Goal: Task Accomplishment & Management: Complete application form

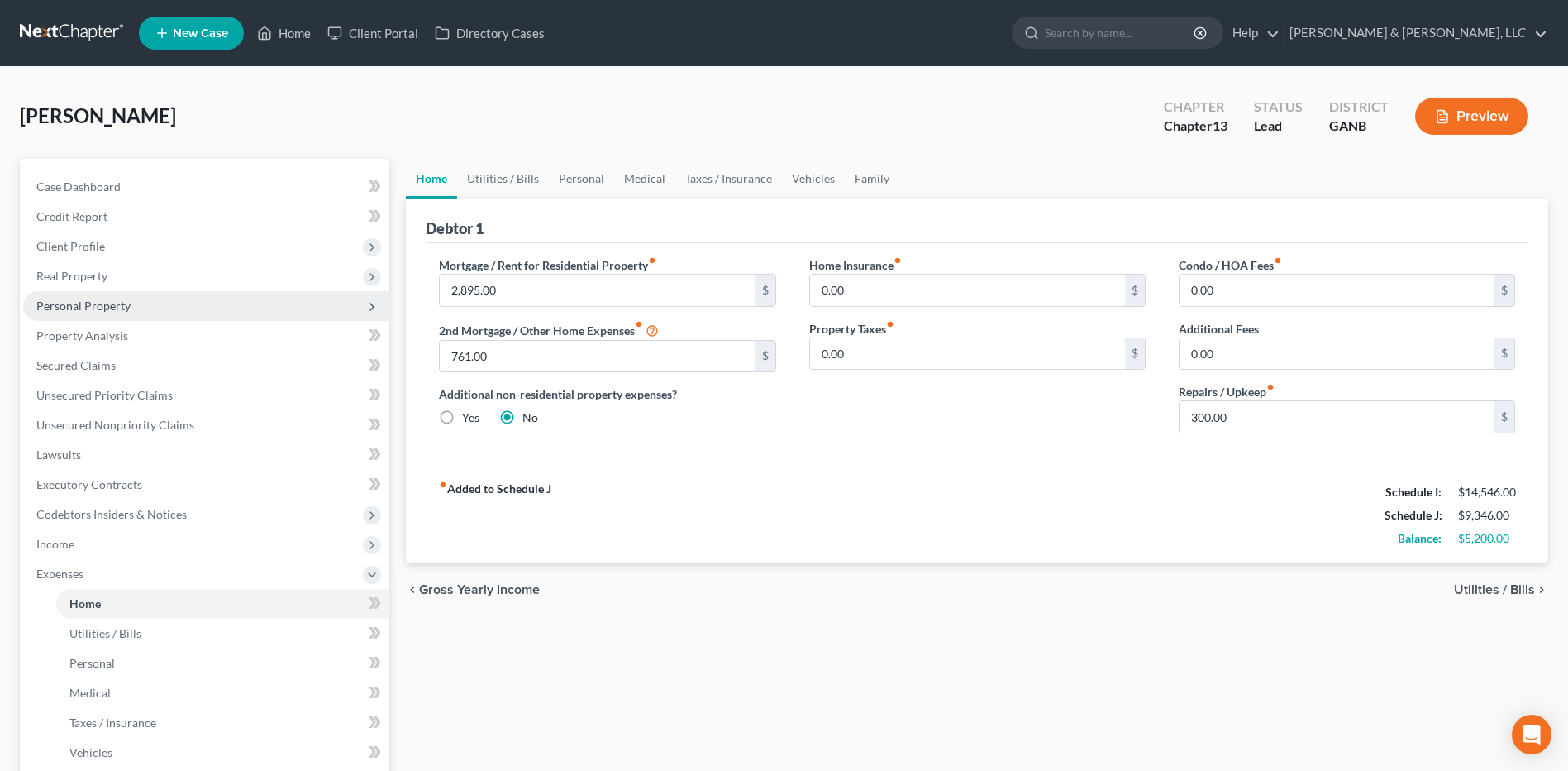
click at [140, 317] on span "Personal Property" at bounding box center [206, 305] width 366 height 29
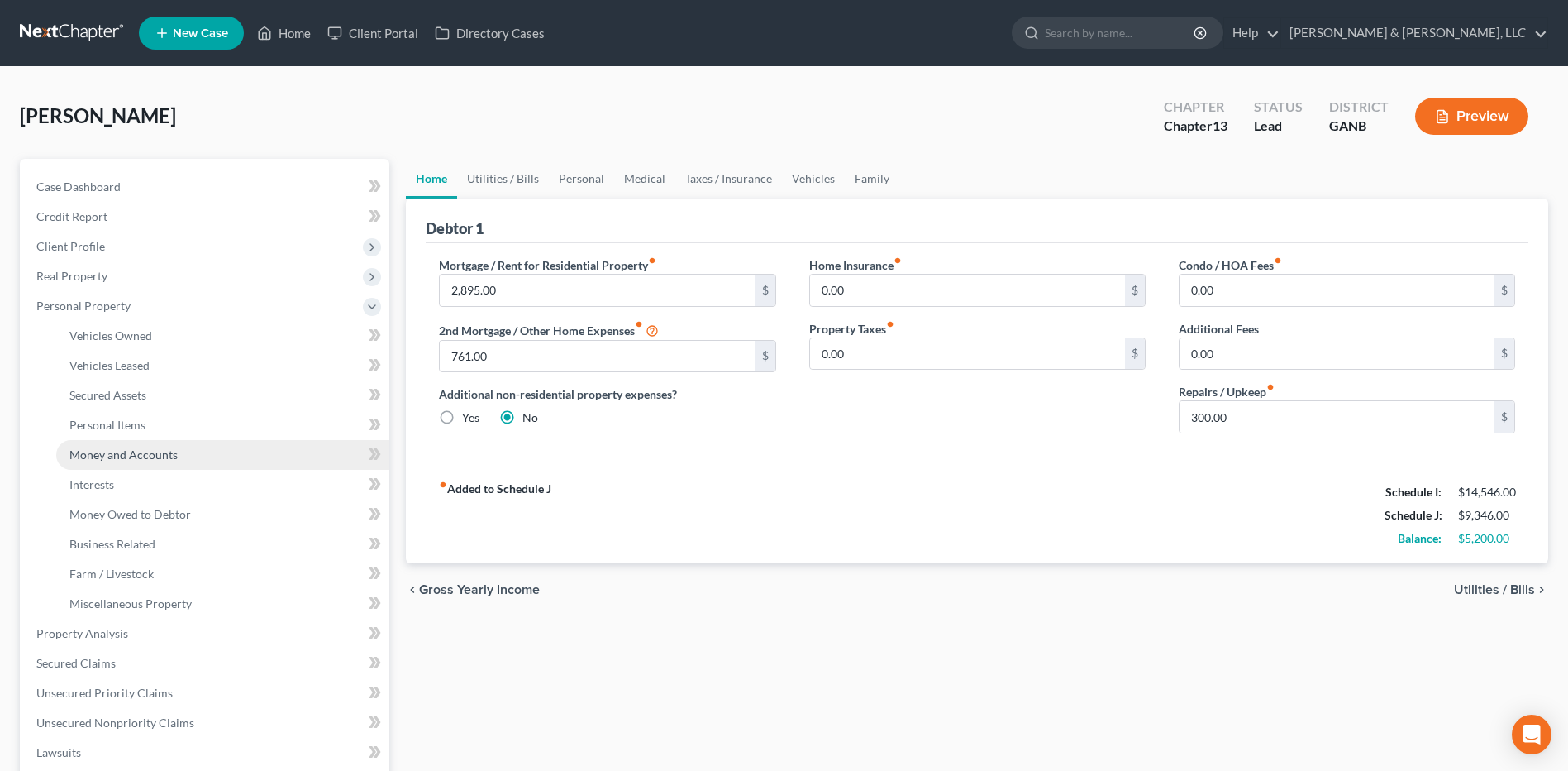
click at [146, 453] on span "Money and Accounts" at bounding box center [123, 454] width 108 height 14
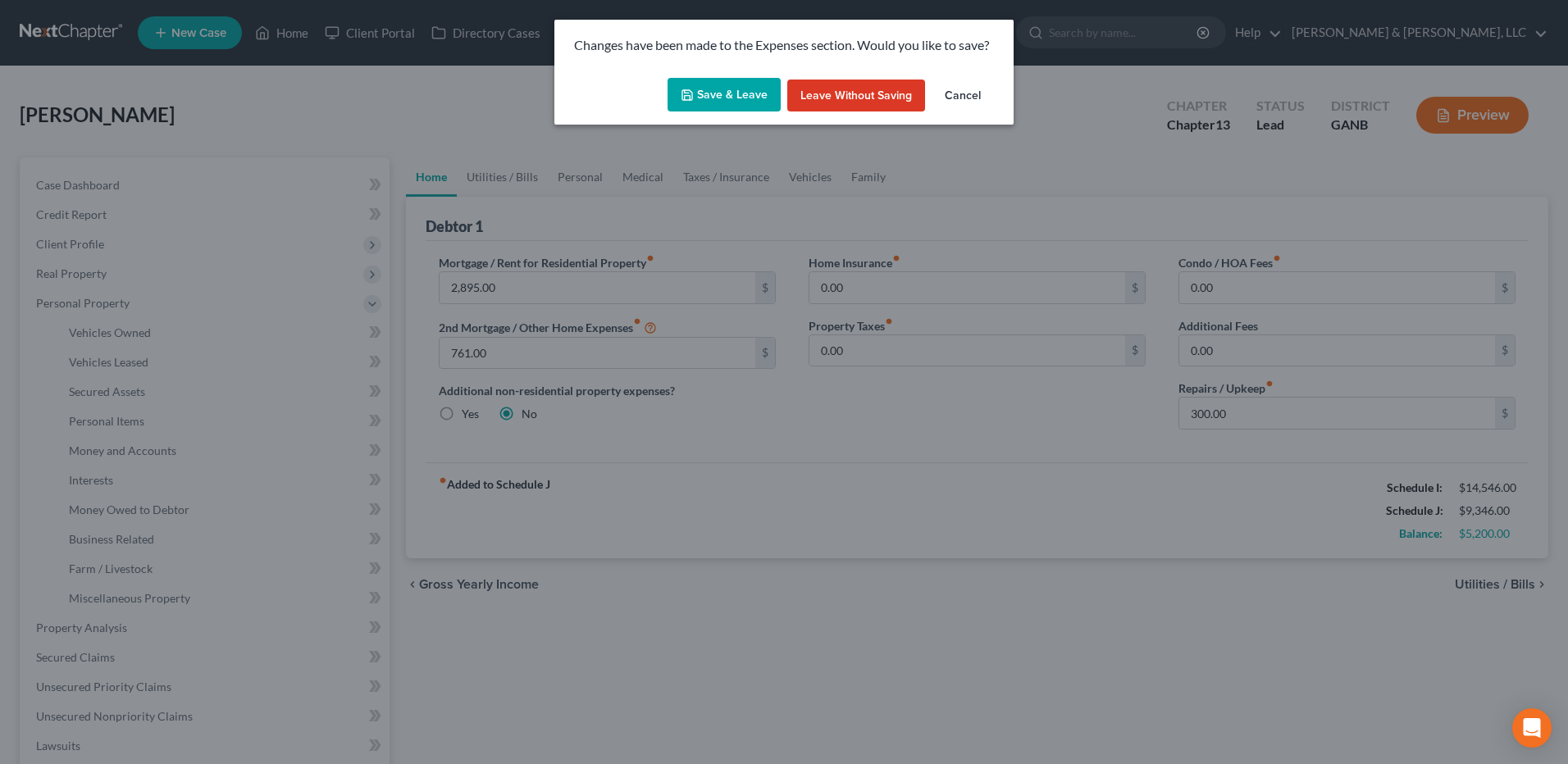
click at [698, 95] on button "Save & Leave" at bounding box center [725, 95] width 113 height 34
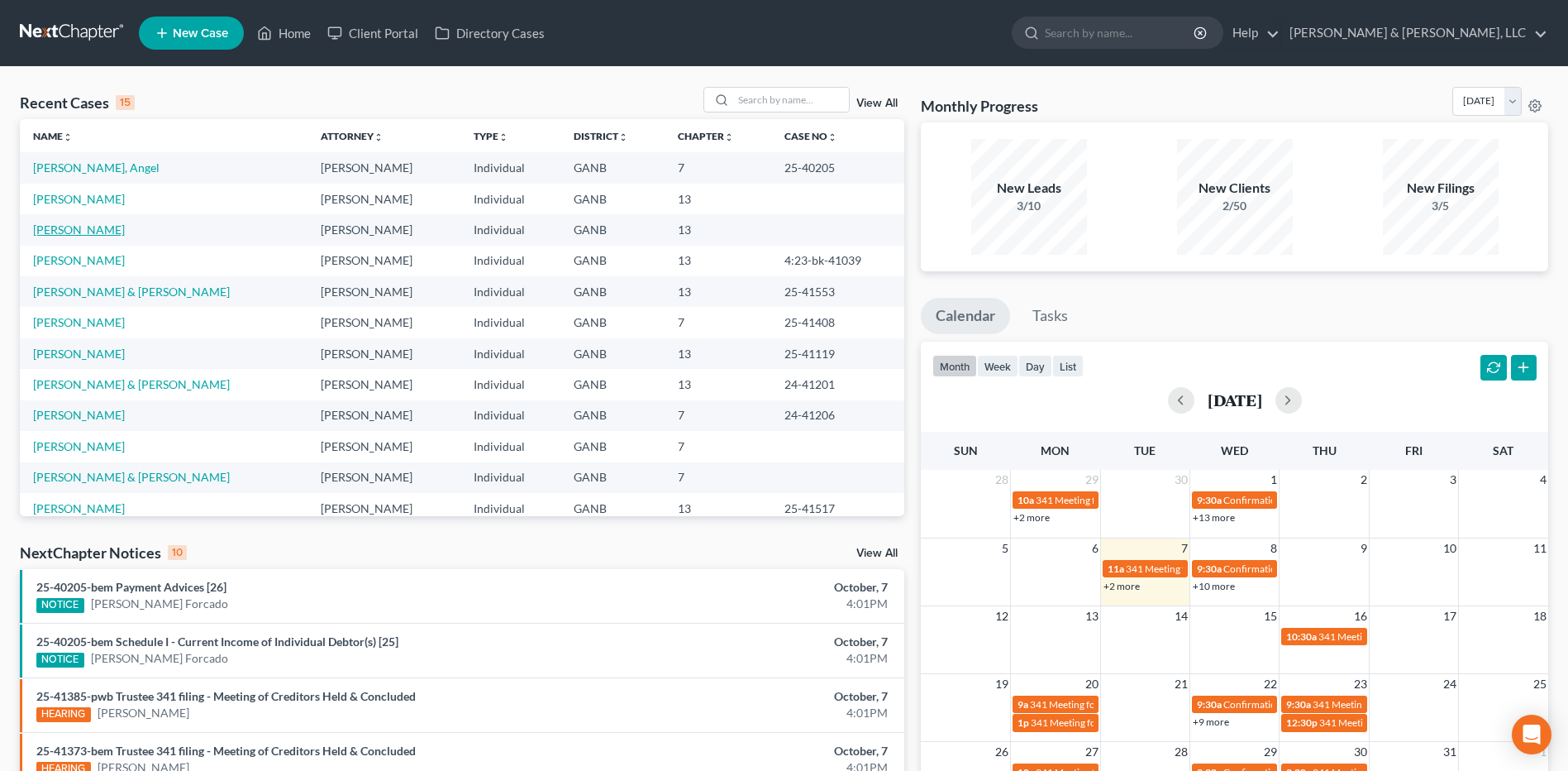
click at [103, 229] on link "[PERSON_NAME]" at bounding box center [78, 229] width 91 height 14
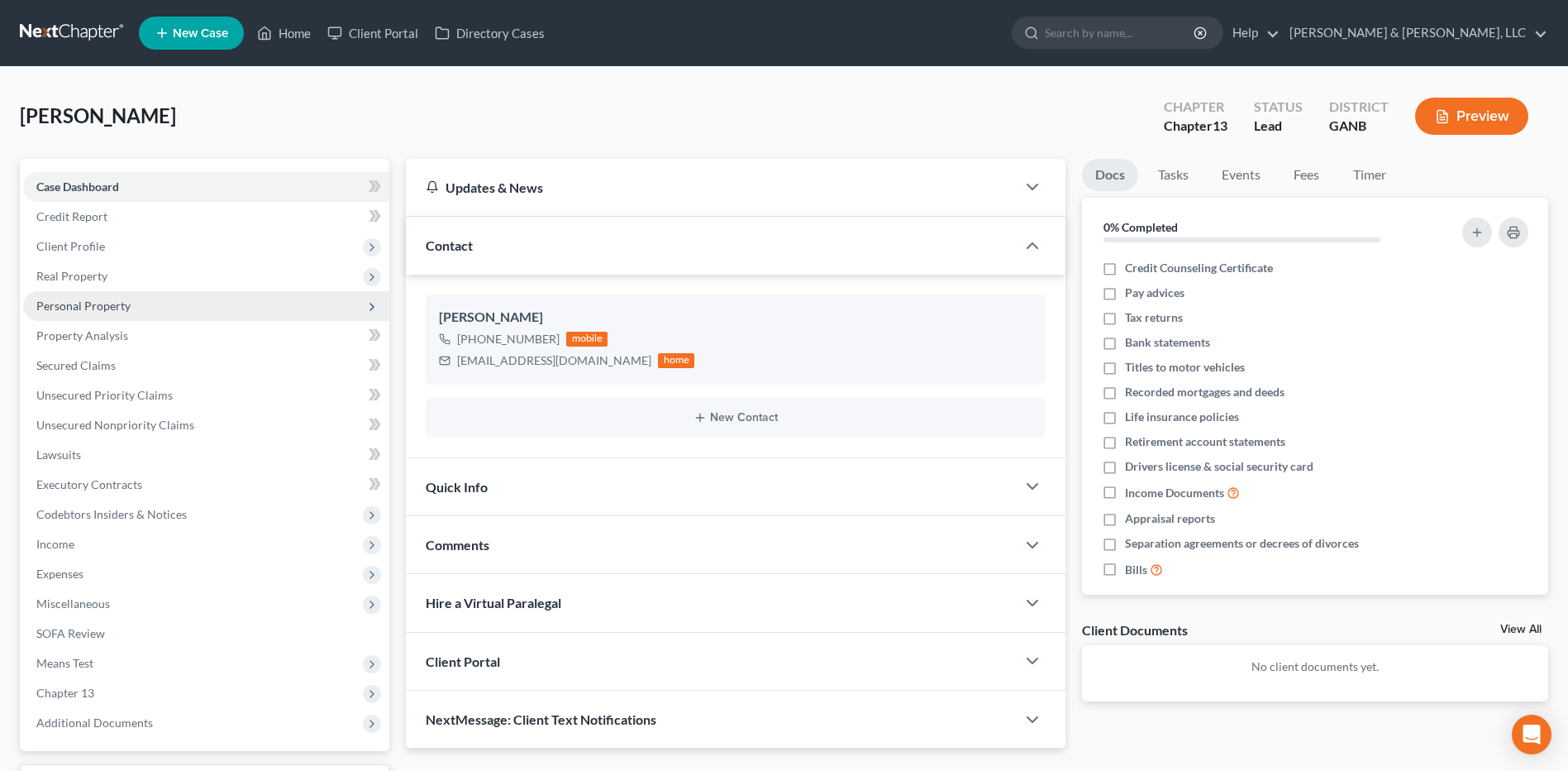
click at [182, 309] on span "Personal Property" at bounding box center [206, 305] width 366 height 29
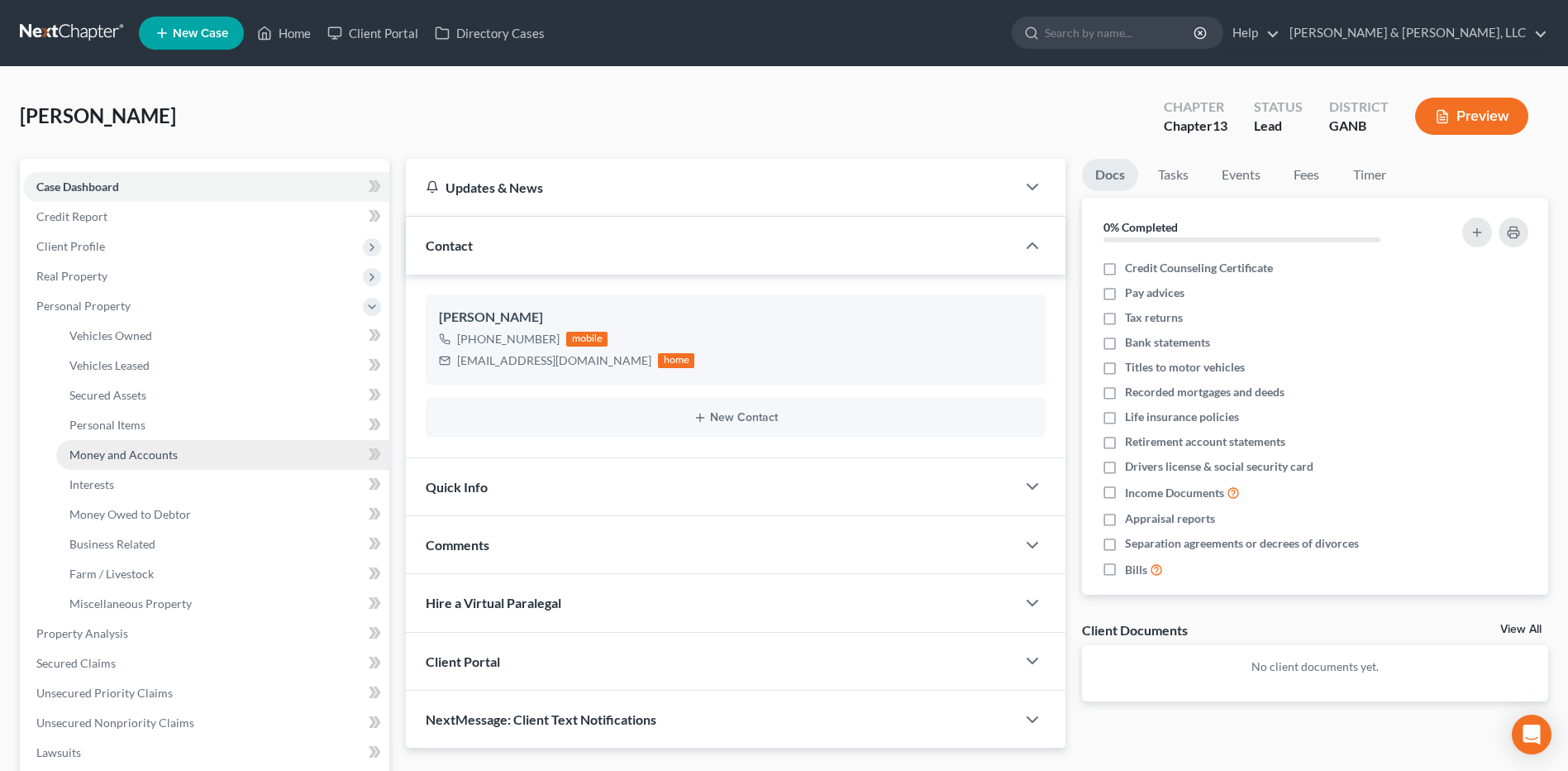
click at [150, 456] on span "Money and Accounts" at bounding box center [123, 454] width 108 height 14
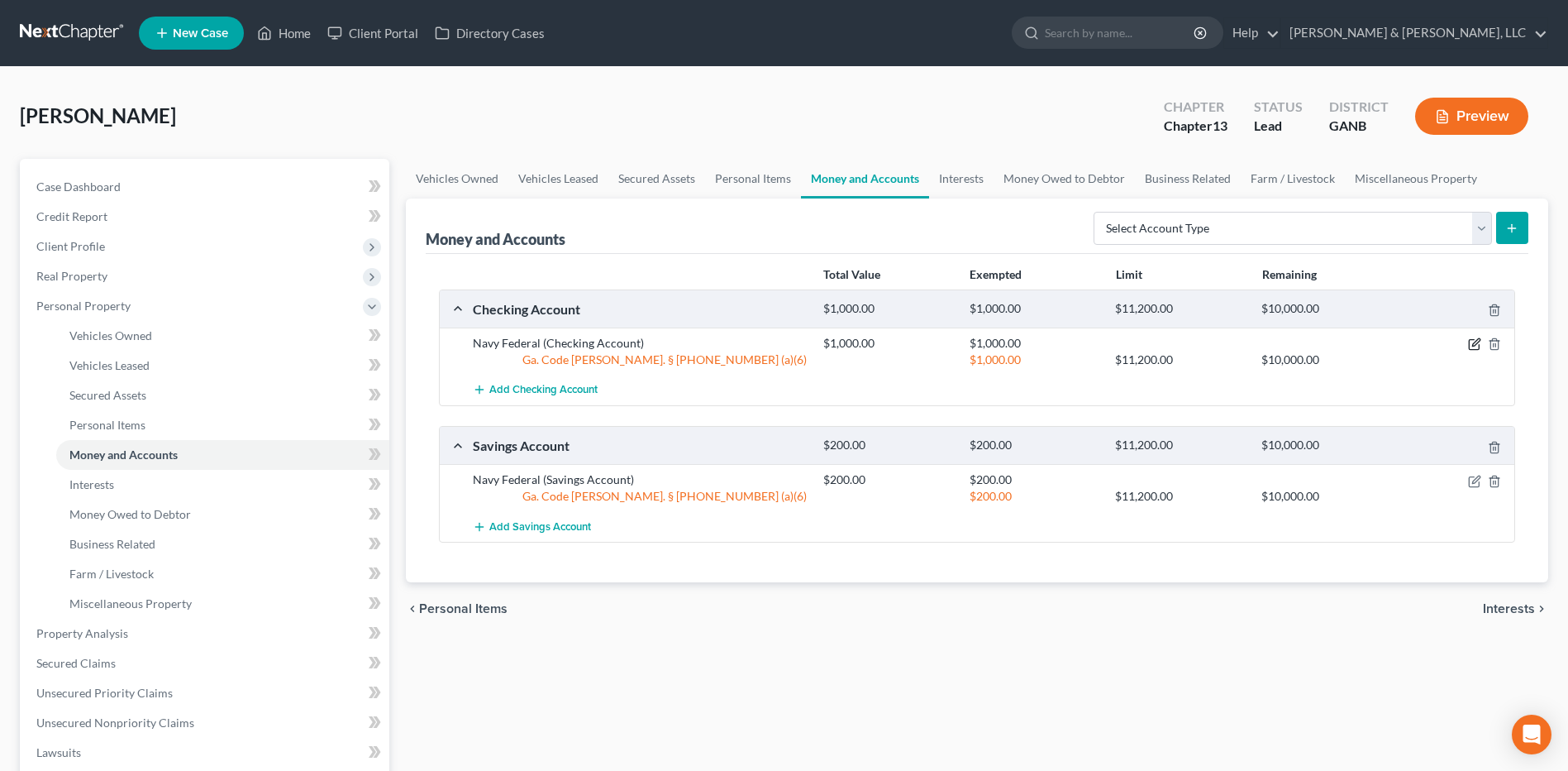
click at [1473, 338] on icon "button" at bounding box center [1475, 344] width 13 height 13
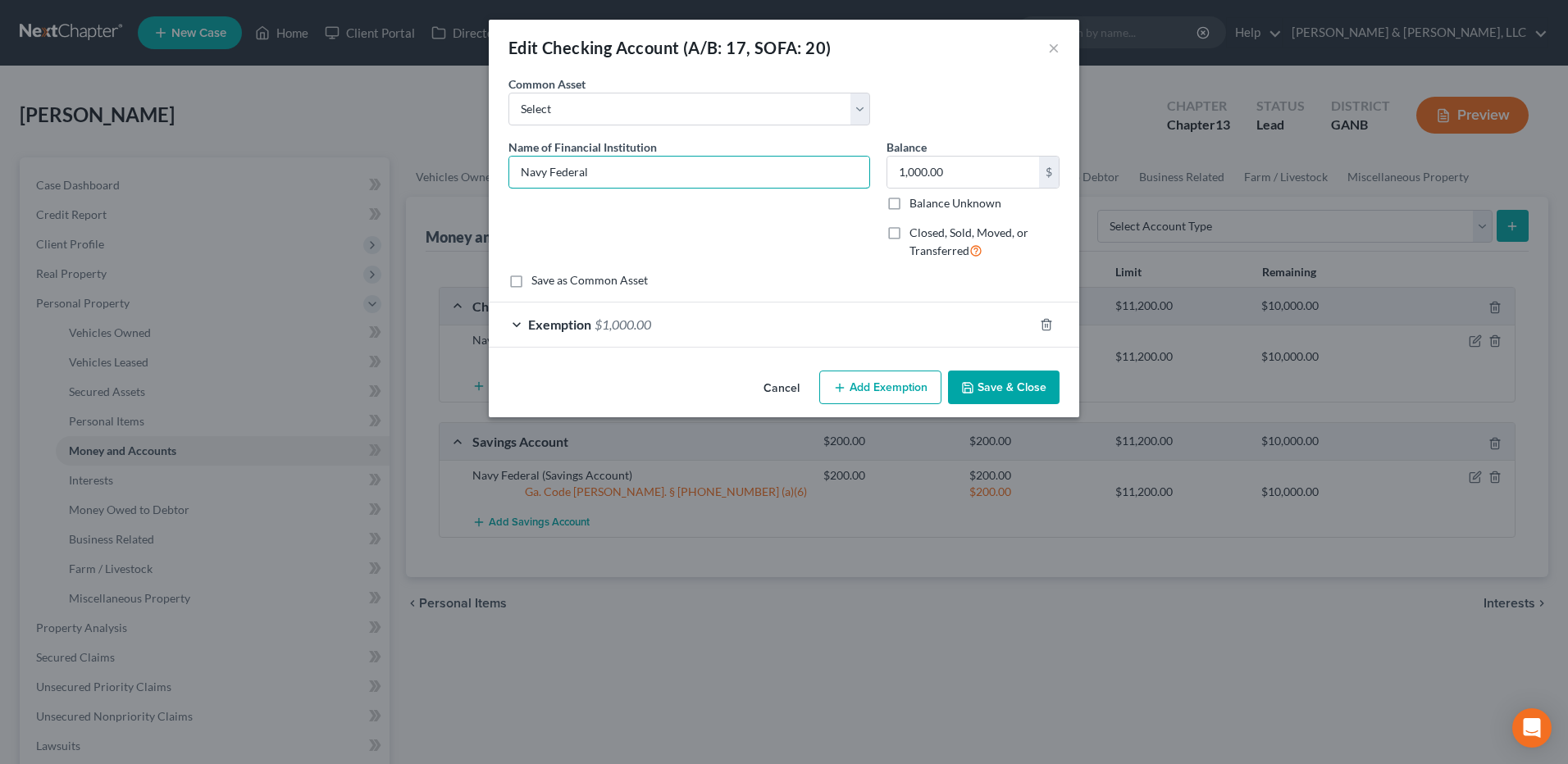
drag, startPoint x: 611, startPoint y: 179, endPoint x: 485, endPoint y: 150, distance: 129.3
click at [485, 150] on div "Edit Checking Account (A/B: 17, SOFA: 20) × An exemption set must first be sele…" at bounding box center [784, 382] width 1568 height 764
type input "USAA"
click at [989, 392] on button "Save & Close" at bounding box center [1004, 387] width 111 height 34
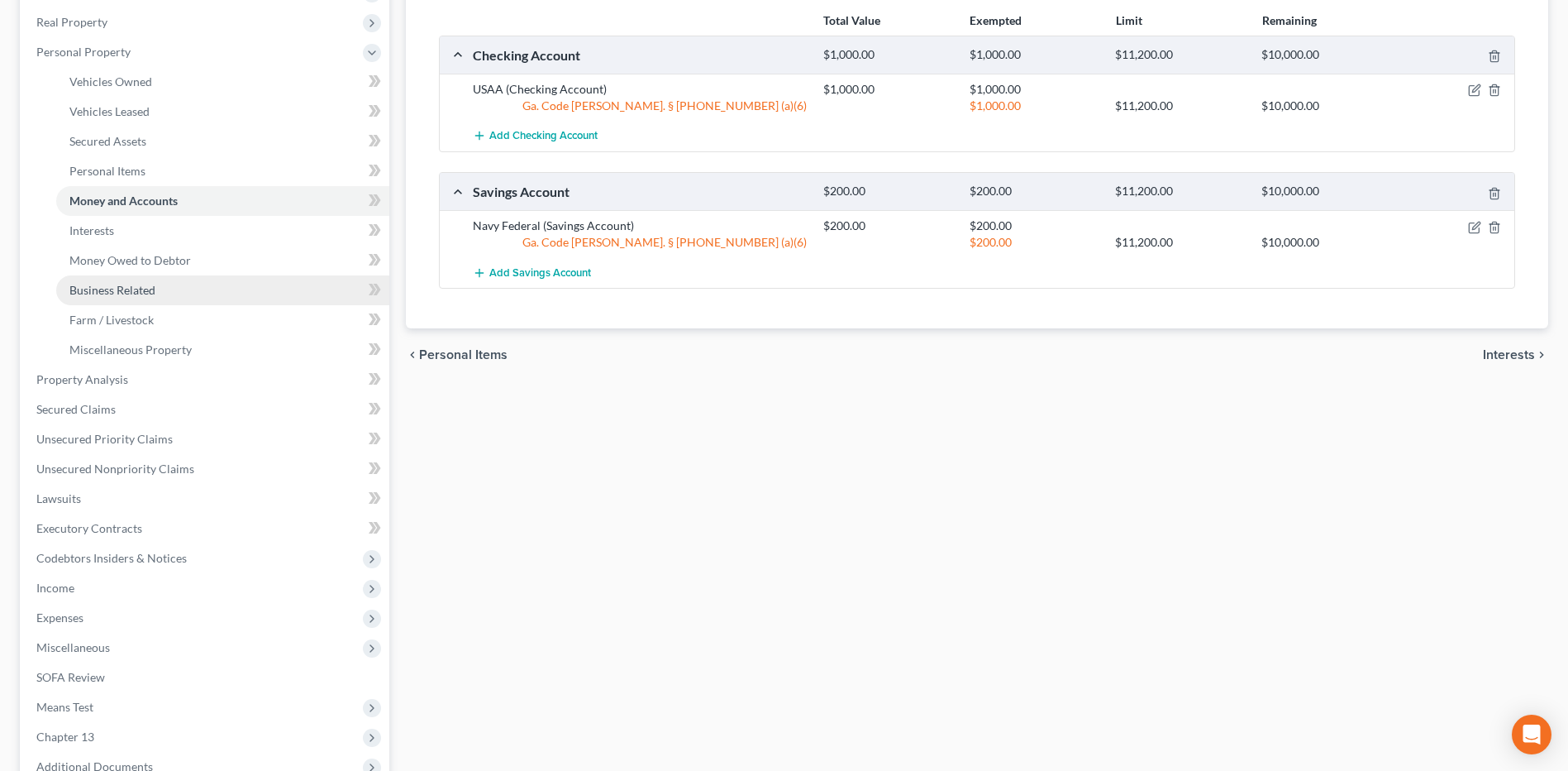
scroll to position [255, 0]
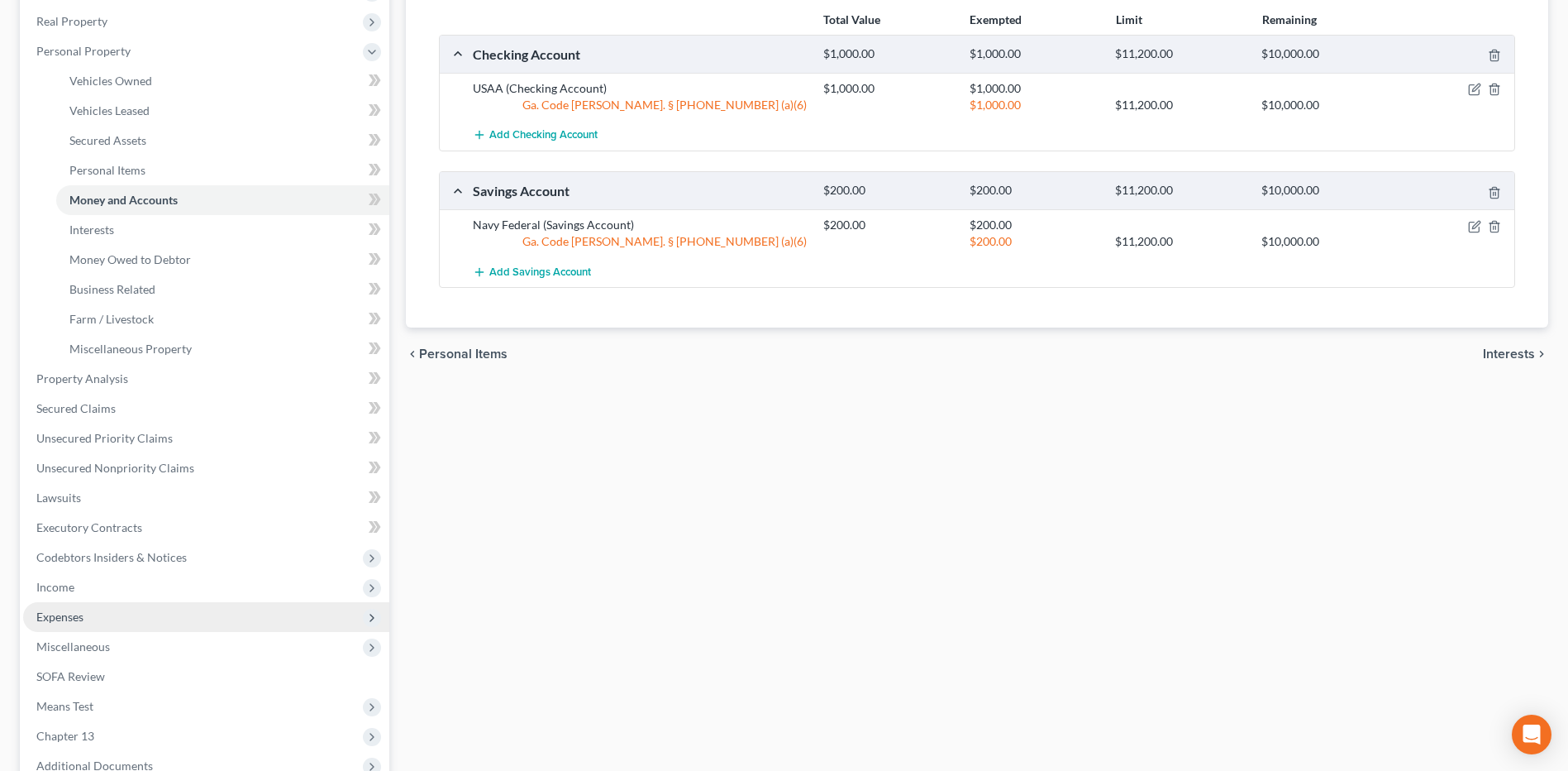
click at [160, 609] on span "Expenses" at bounding box center [206, 617] width 366 height 29
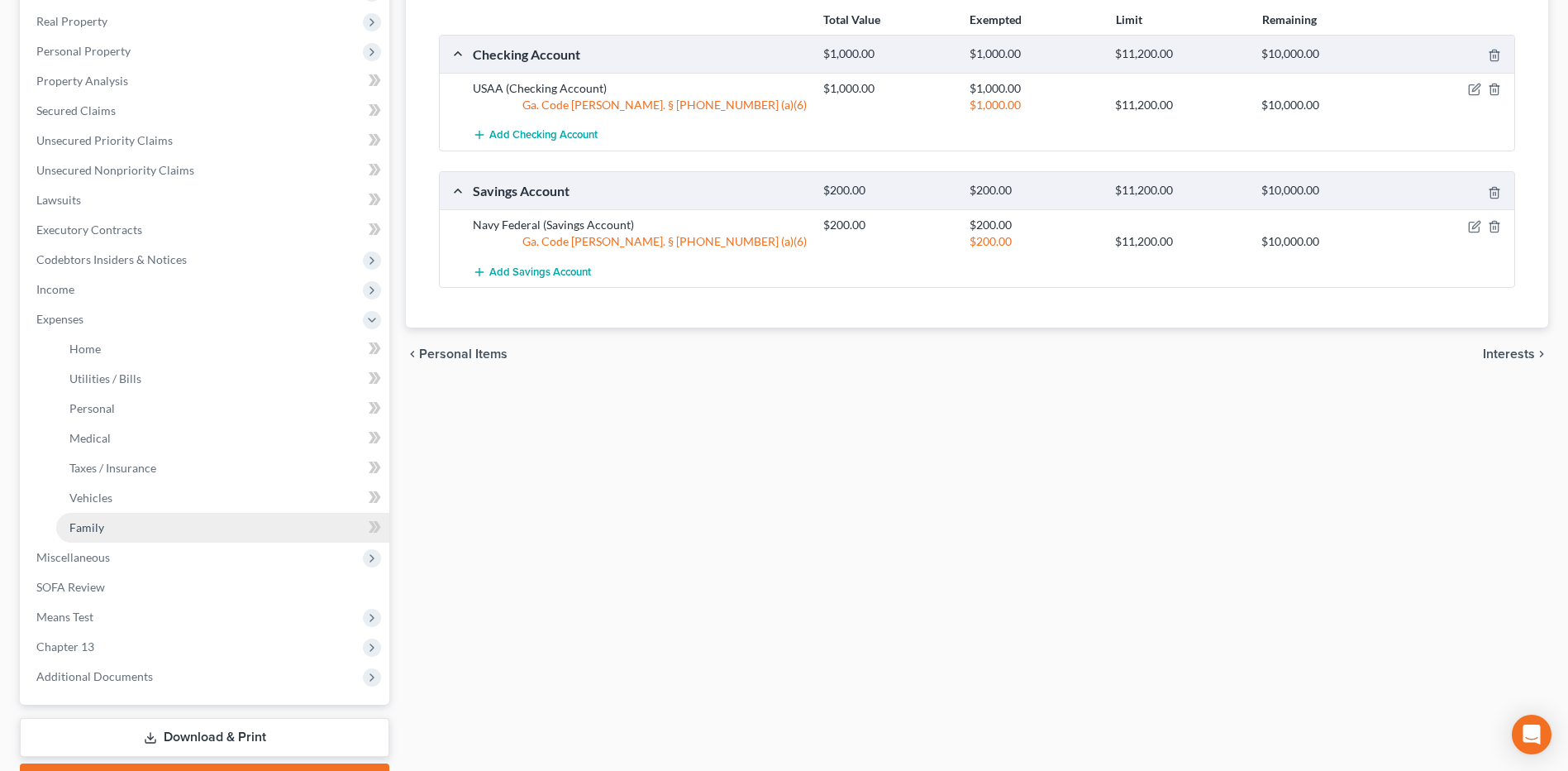
click at [149, 515] on link "Family" at bounding box center [222, 527] width 333 height 29
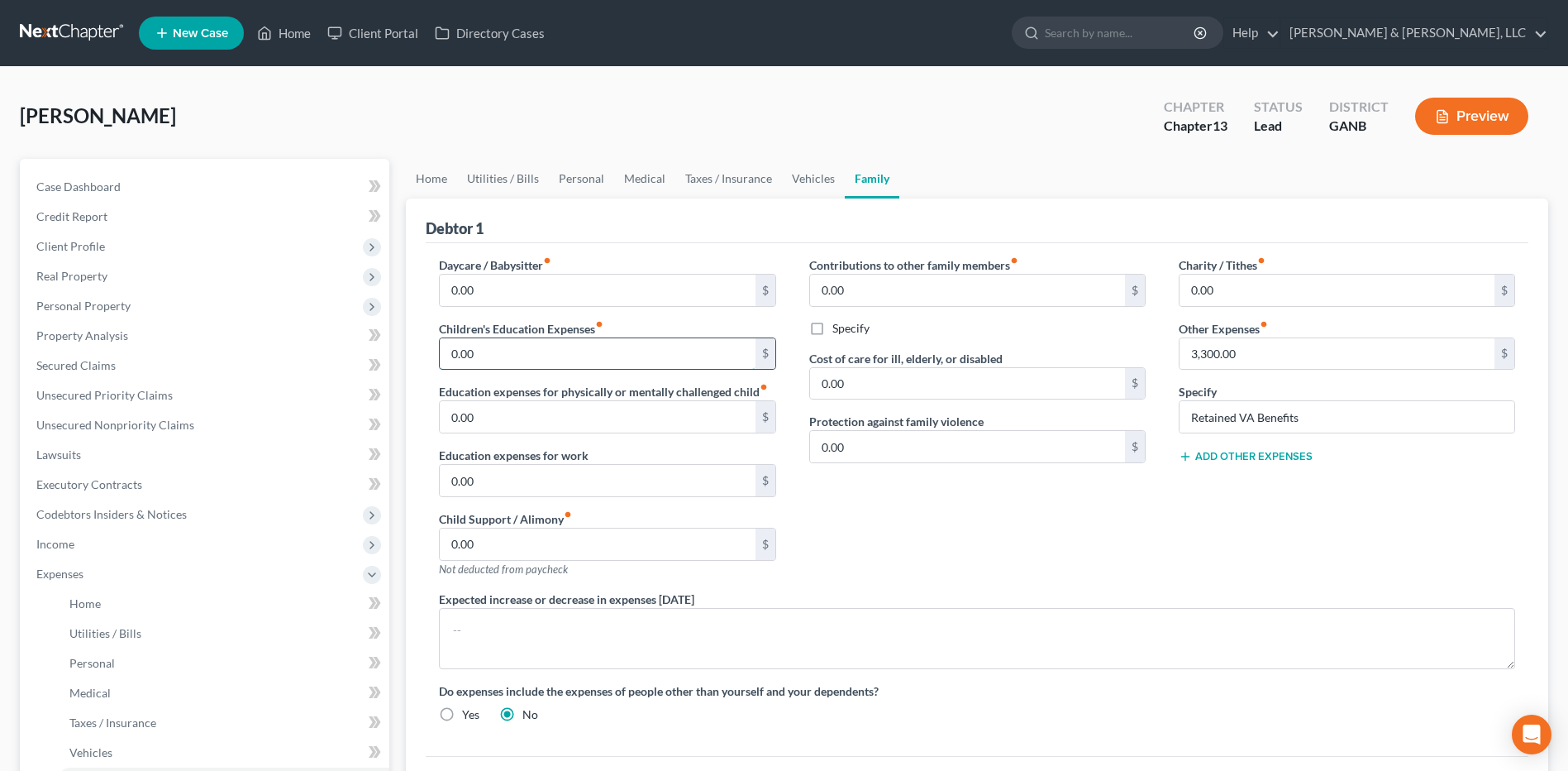
click at [522, 357] on input "0.00" at bounding box center [598, 353] width 315 height 31
click at [1084, 477] on div "Contributions to other family members fiber_manual_record 0.00 $ Specify Cost o…" at bounding box center [978, 424] width 370 height 334
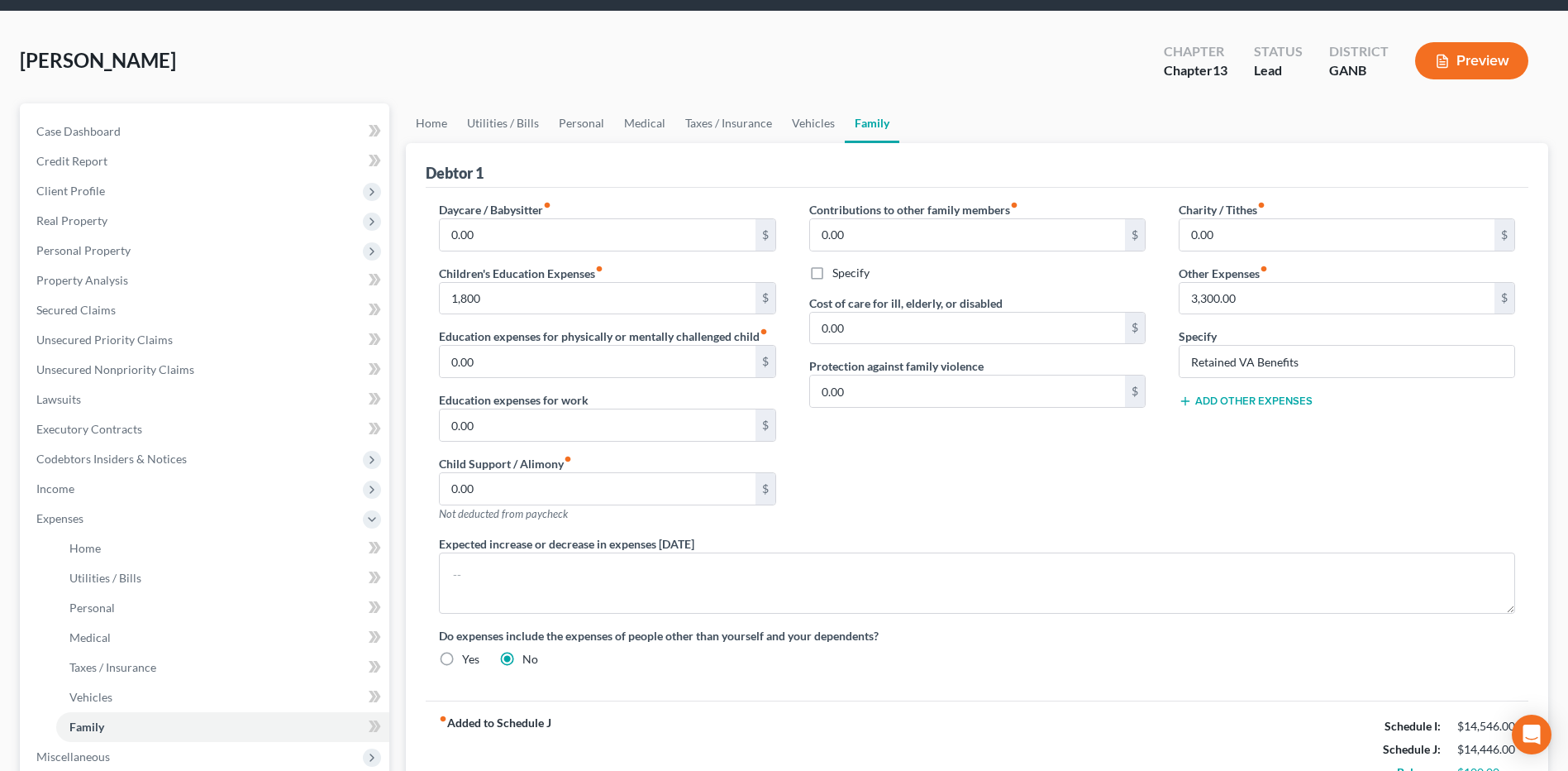
scroll to position [56, 0]
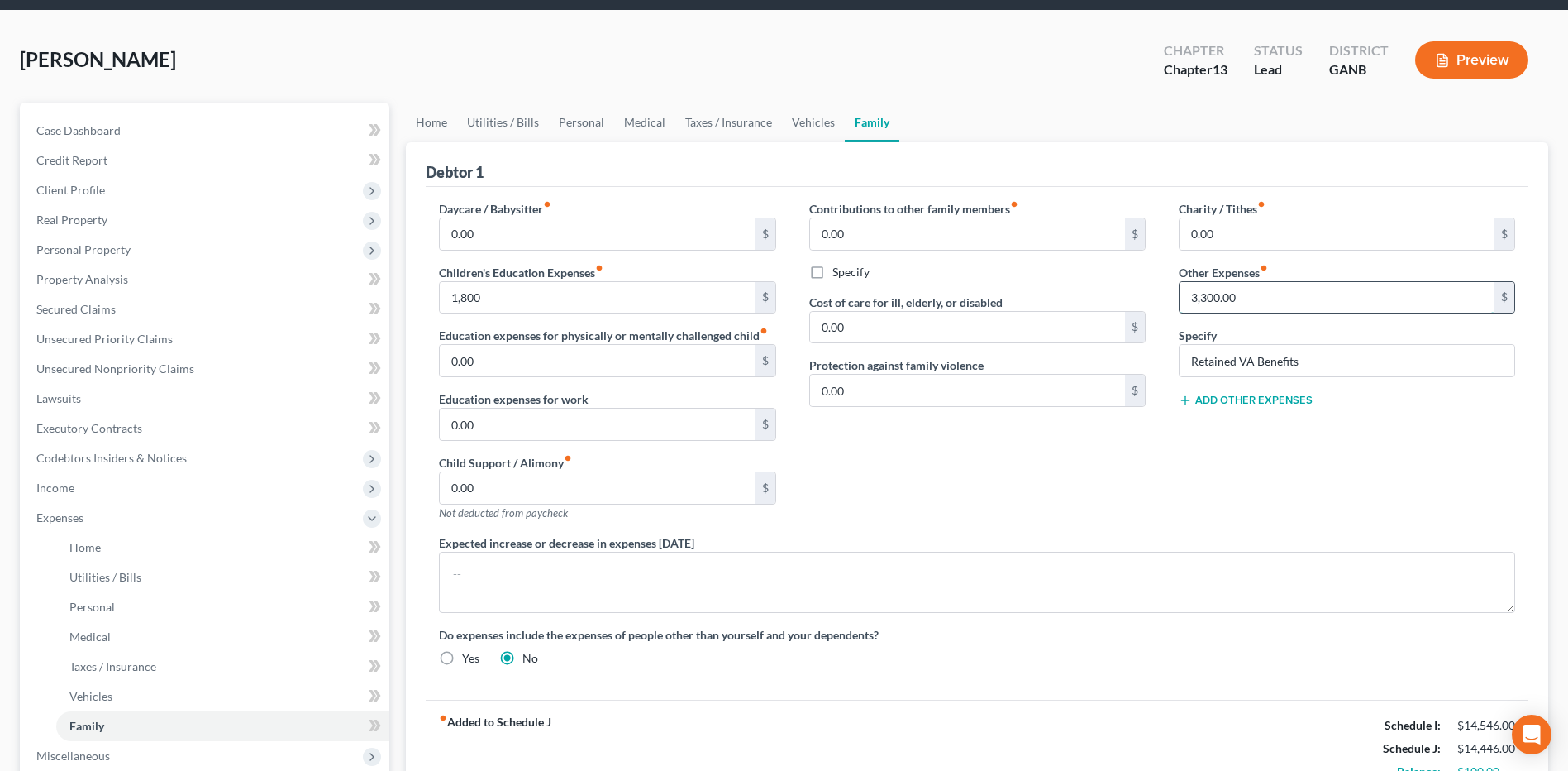
click at [1266, 303] on input "3,300.00" at bounding box center [1337, 297] width 315 height 31
click at [616, 297] on input "1,800" at bounding box center [598, 297] width 315 height 31
type input "1,500"
click at [1064, 451] on div "Contributions to other family members fiber_manual_record 0.00 $ Specify Cost o…" at bounding box center [978, 367] width 370 height 334
click at [1304, 310] on input "3,300.00" at bounding box center [1337, 297] width 315 height 31
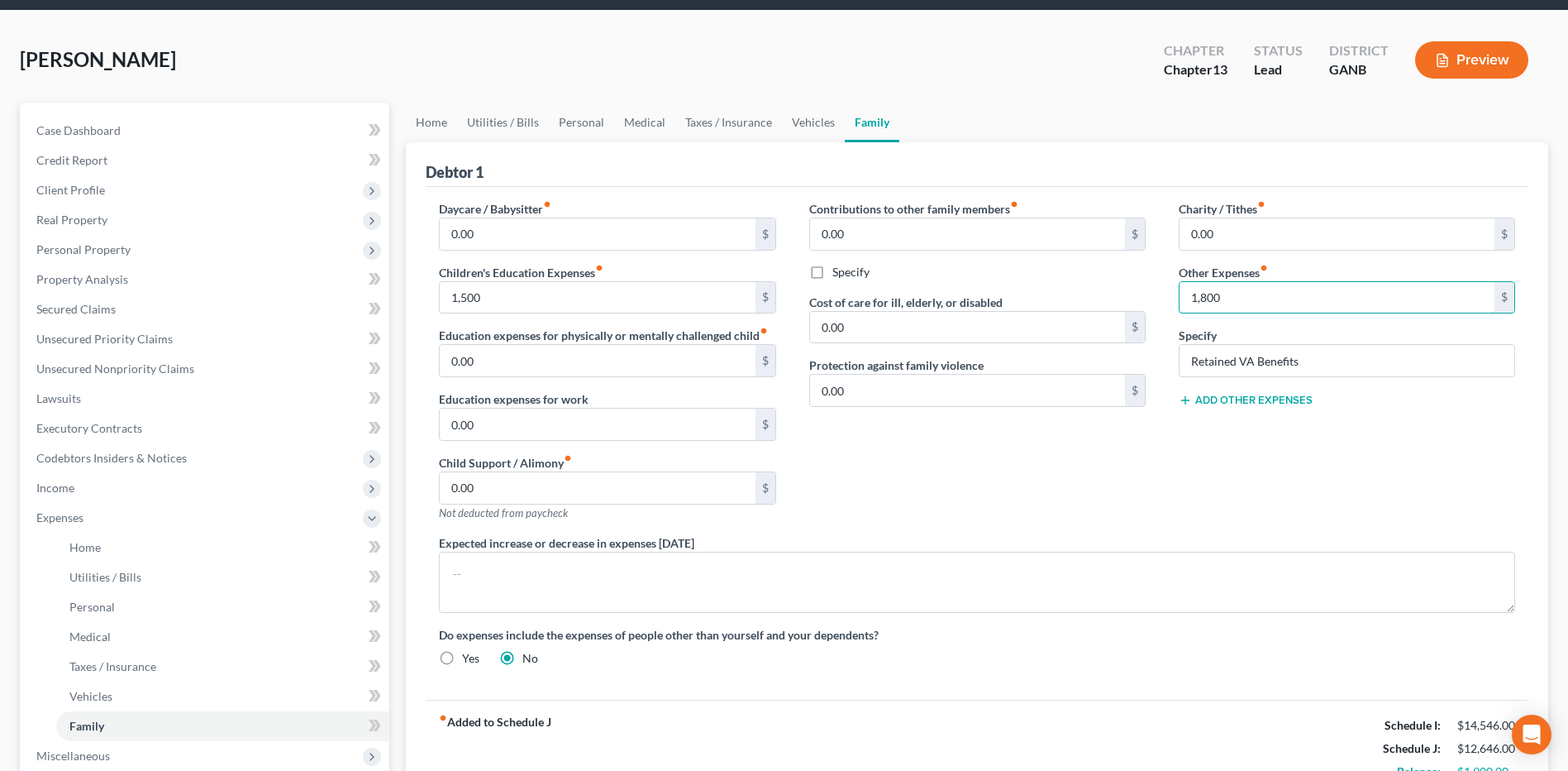
type input "1,800"
click at [1171, 453] on div "Charity / Tithes fiber_manual_record 0.00 $ Other Expenses fiber_manual_record …" at bounding box center [1347, 367] width 370 height 334
click at [129, 253] on span "Personal Property" at bounding box center [206, 249] width 366 height 29
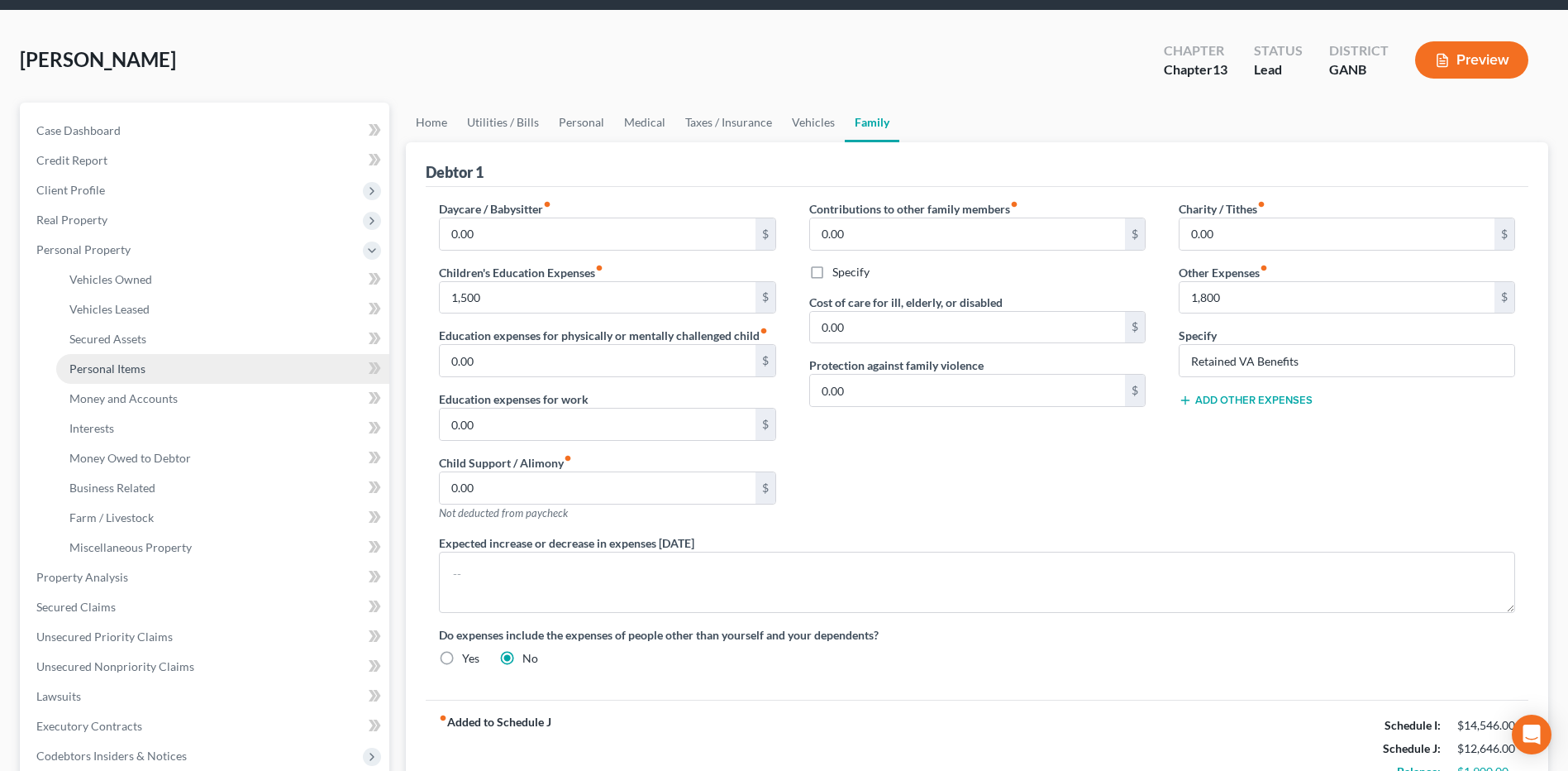
click at [135, 363] on span "Personal Items" at bounding box center [107, 368] width 76 height 14
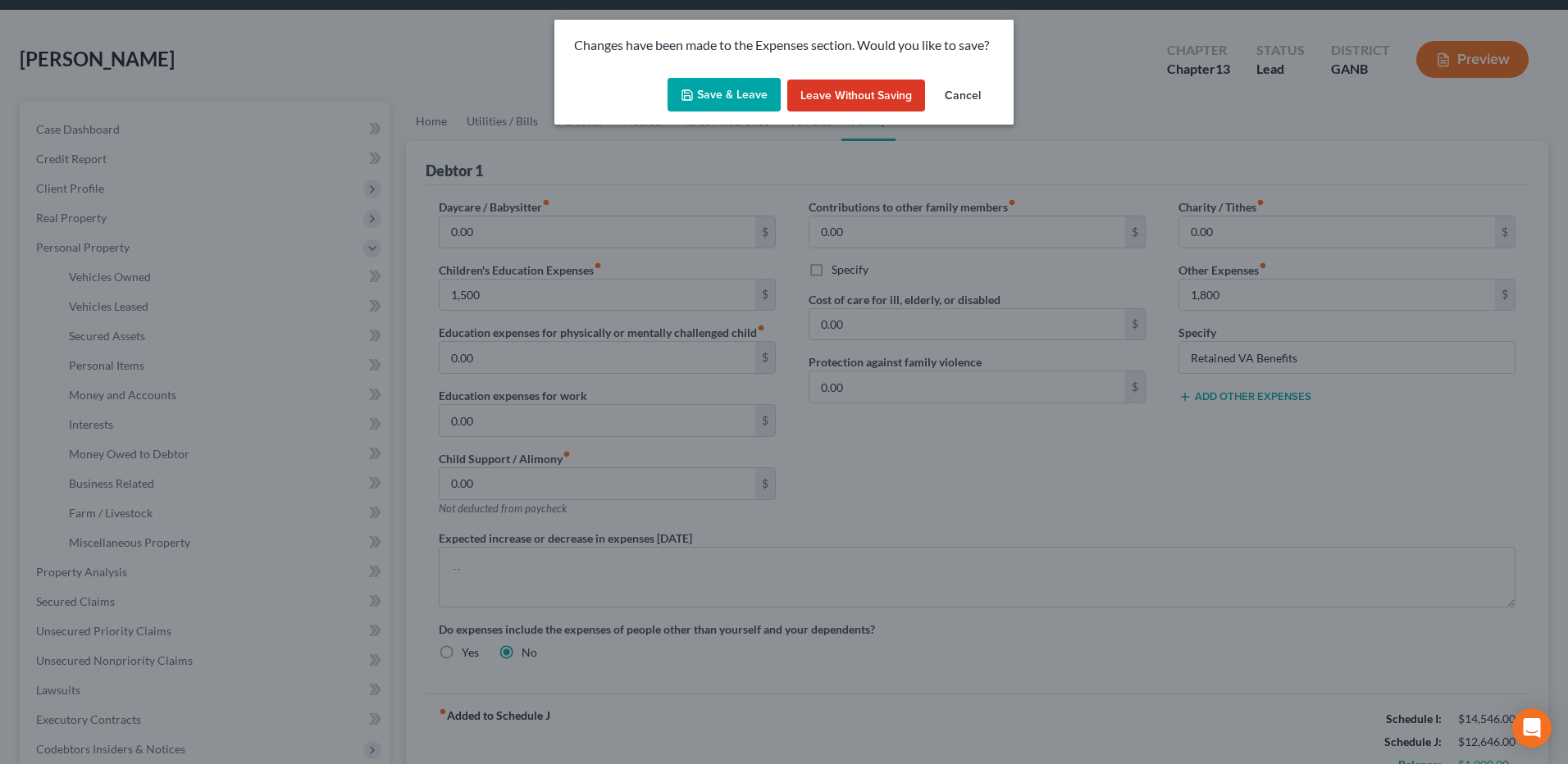
click at [700, 87] on button "Save & Leave" at bounding box center [725, 95] width 113 height 34
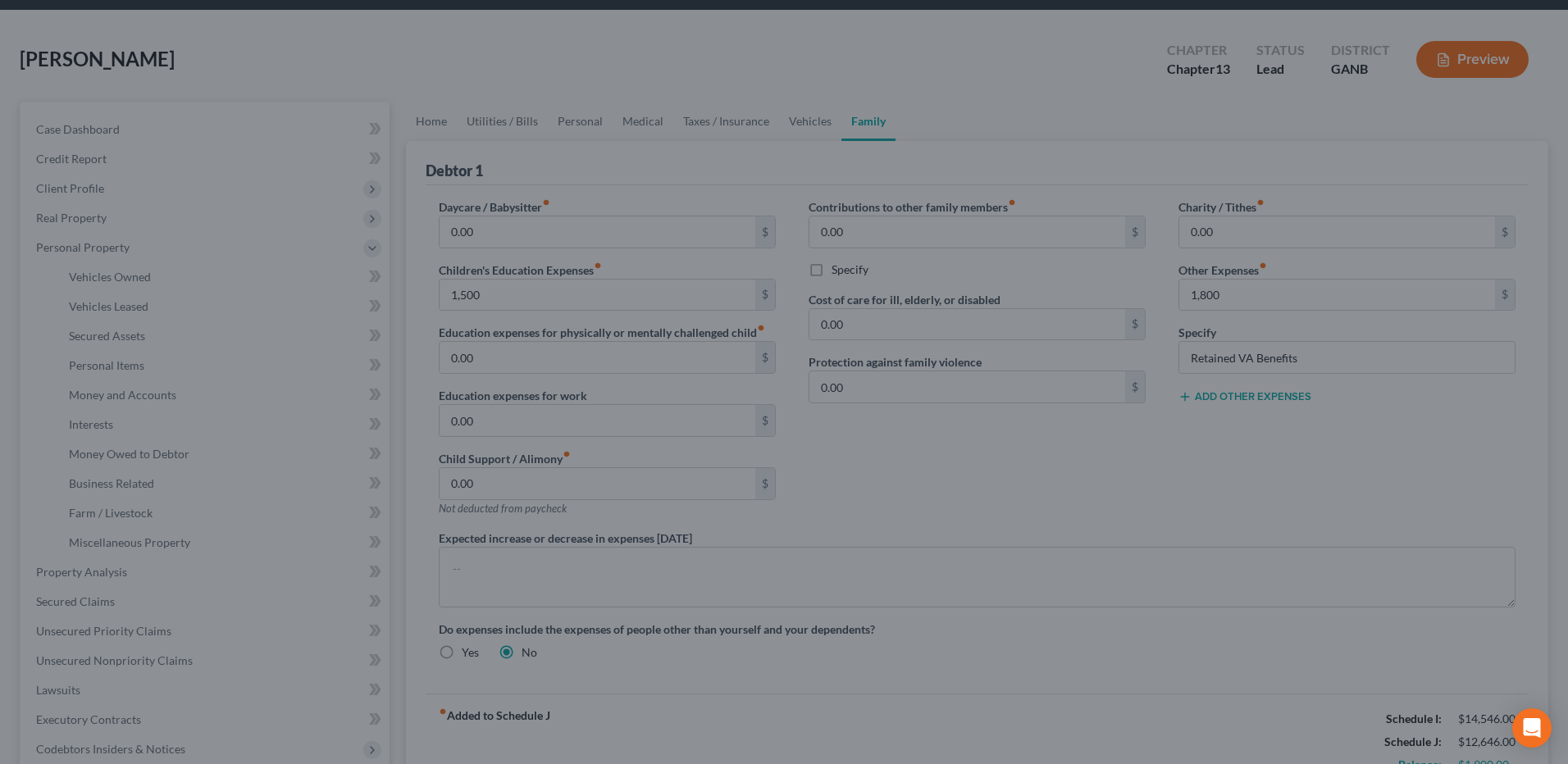
type input "1,500.00"
type input "1,800.00"
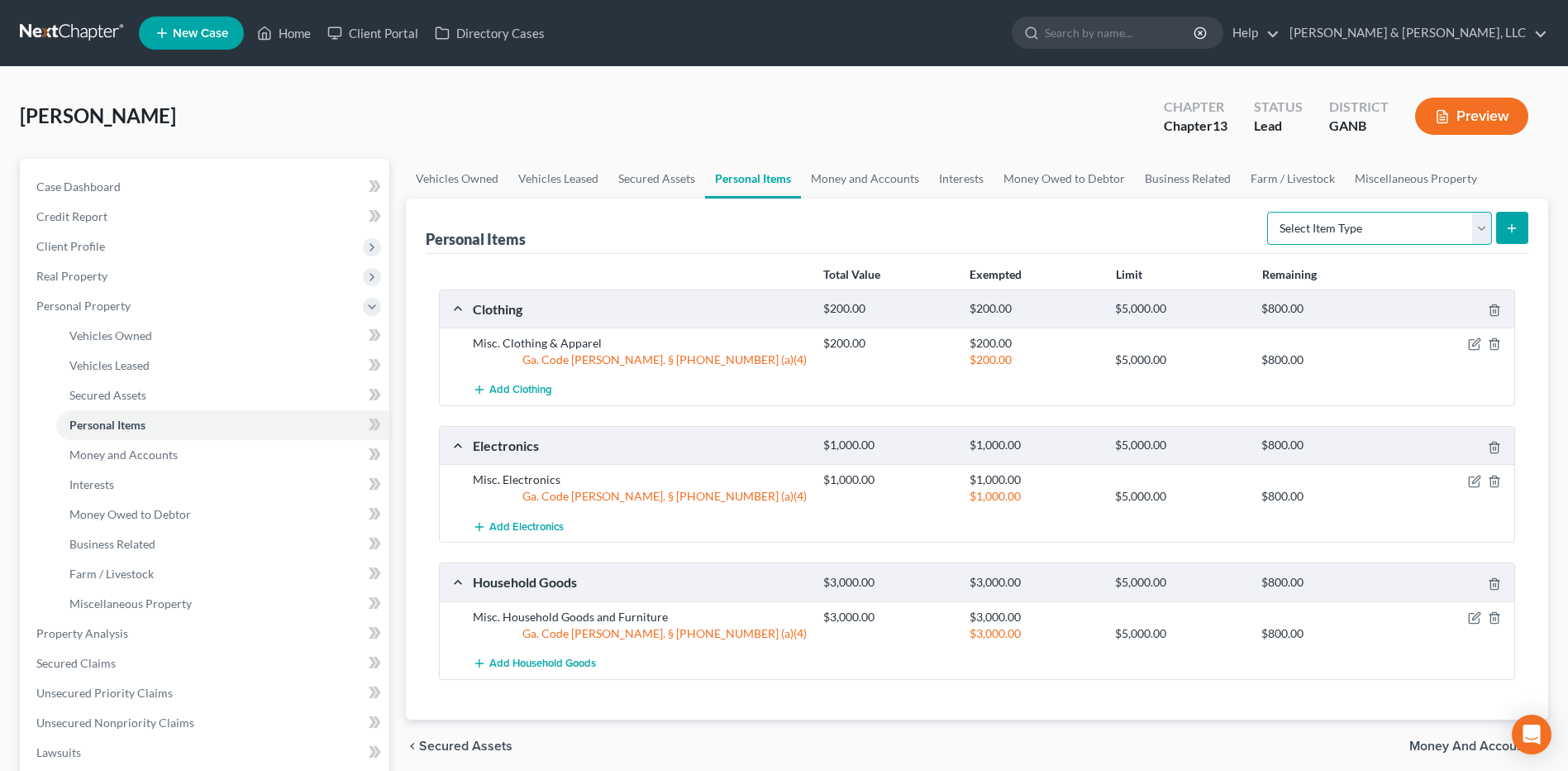
click at [1385, 221] on select "Select Item Type Clothing (A/B: 11) Collectibles Of Value (A/B: 8) Electronics …" at bounding box center [1380, 227] width 225 height 33
select select "pets"
click at [1270, 211] on select "Select Item Type Clothing (A/B: 11) Collectibles Of Value (A/B: 8) Electronics …" at bounding box center [1380, 227] width 225 height 33
click at [1509, 237] on button "submit" at bounding box center [1513, 227] width 32 height 32
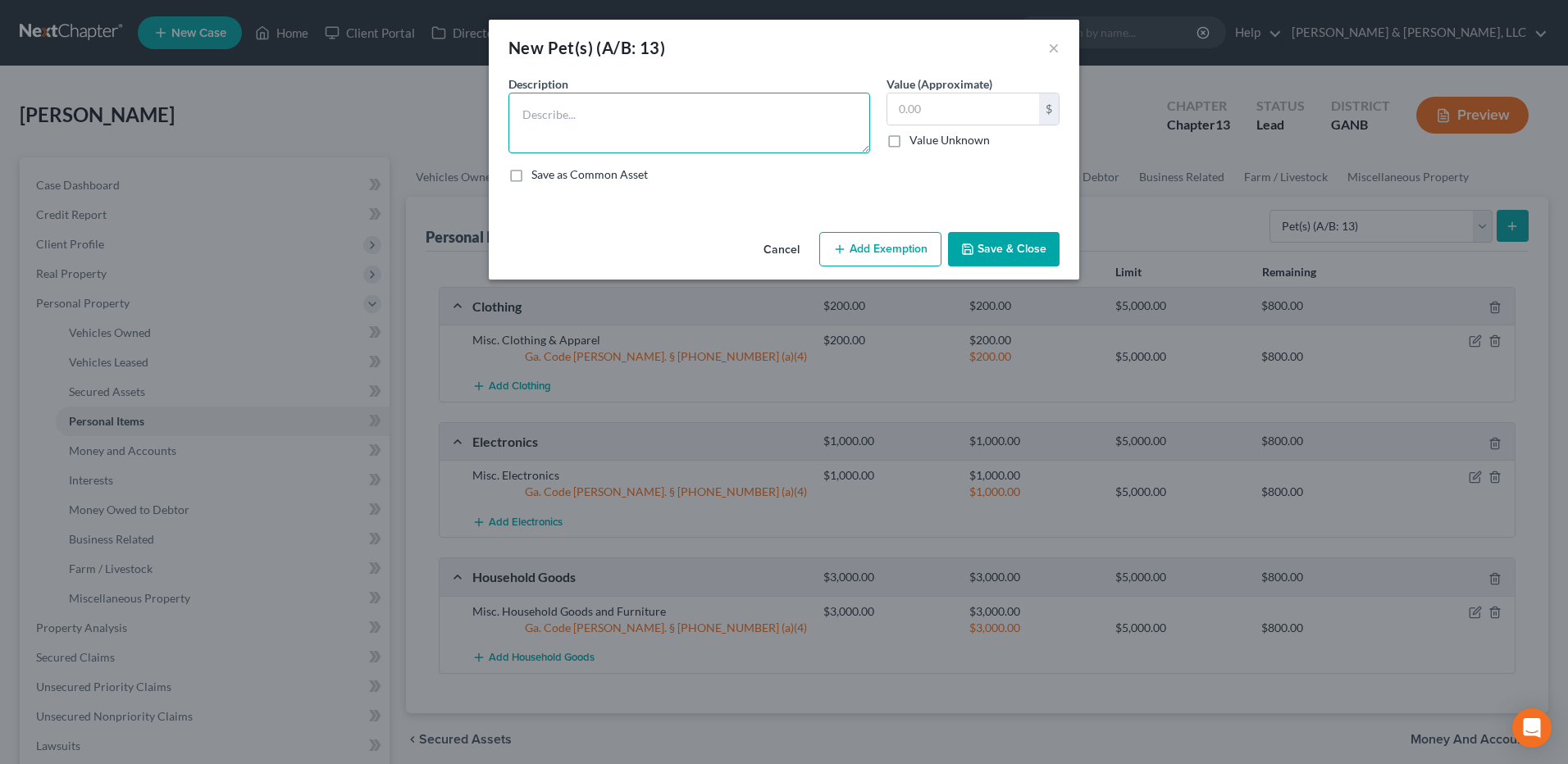
click at [761, 137] on textarea at bounding box center [689, 122] width 362 height 61
type textarea "2 dogs & 2 cats"
type input "100"
click at [868, 245] on button "Add Exemption" at bounding box center [880, 249] width 122 height 34
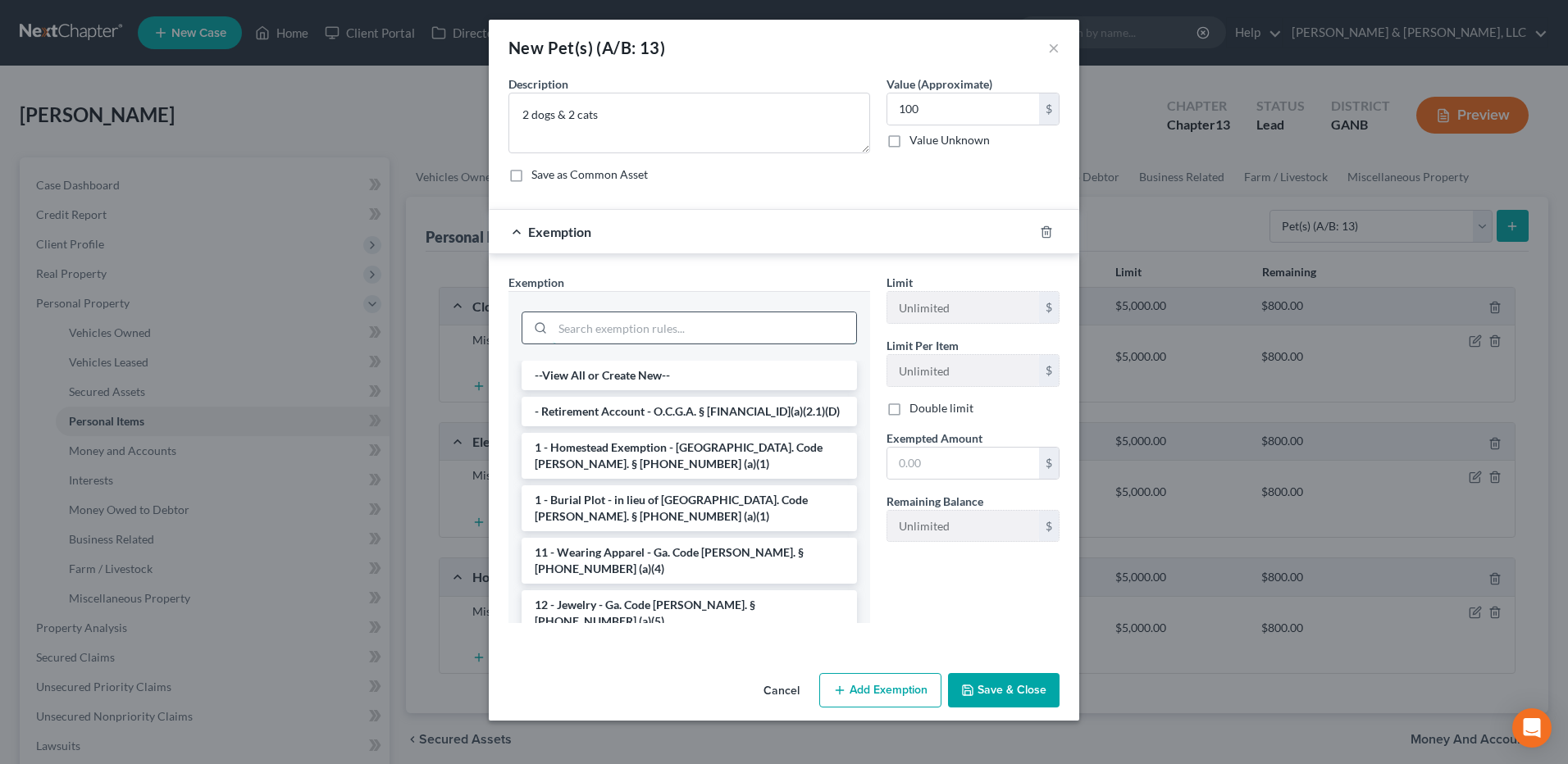
click at [687, 316] on input "search" at bounding box center [705, 328] width 304 height 31
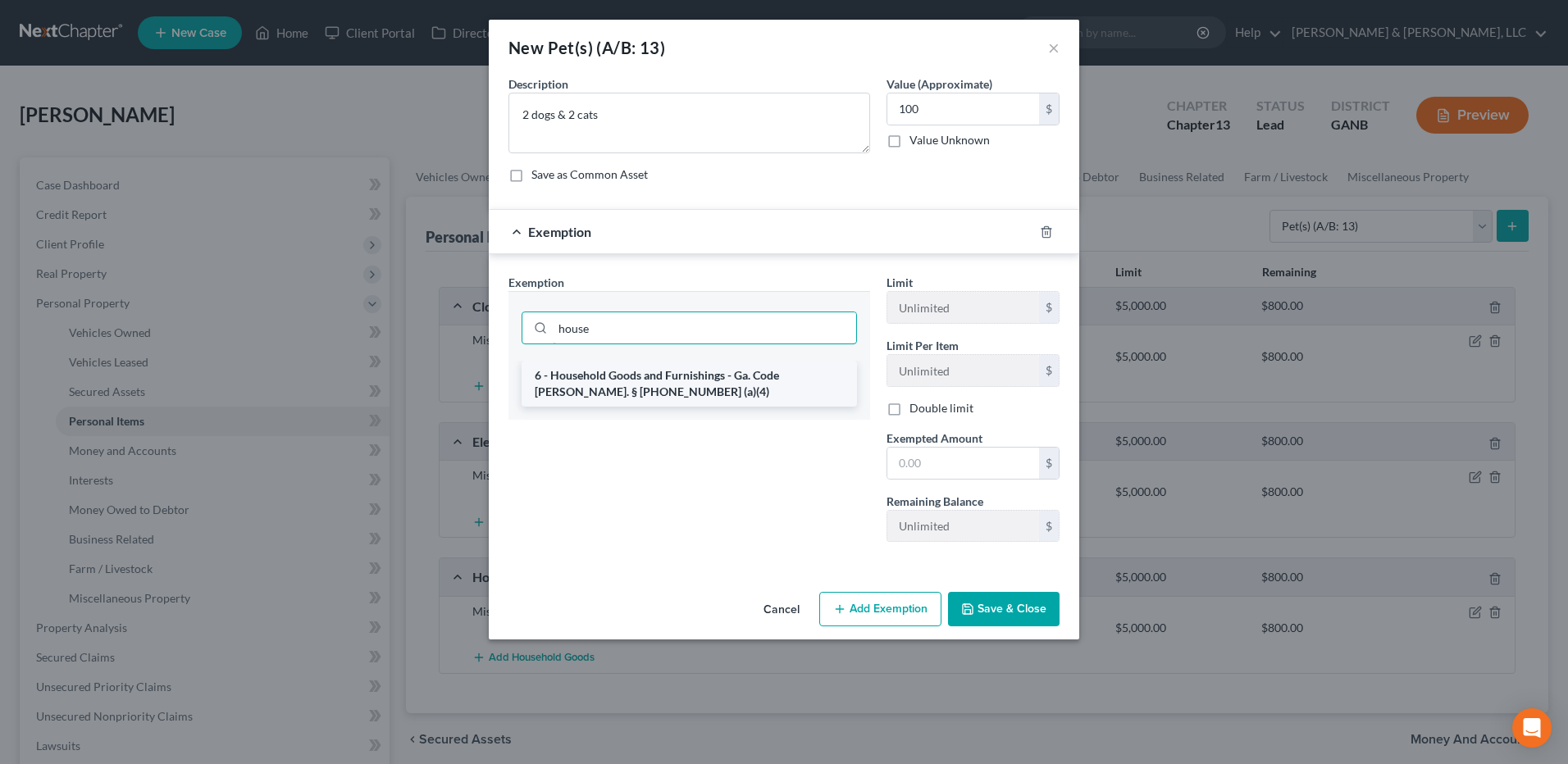
type input "house"
click at [724, 392] on li "6 - Household Goods and Furnishings - Ga. Code [PERSON_NAME]. § [PHONE_NUMBER] …" at bounding box center [689, 383] width 335 height 46
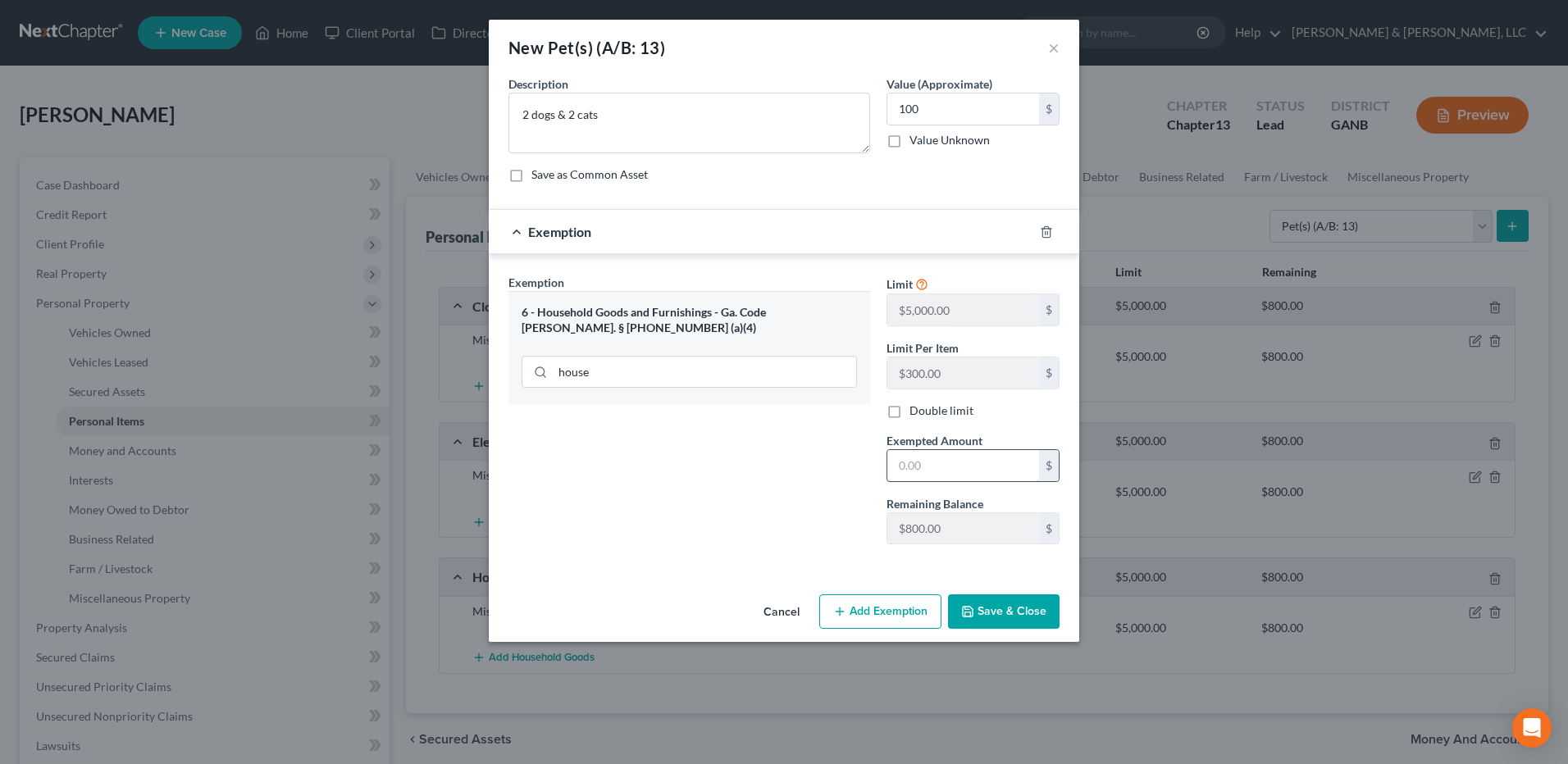
click at [922, 457] on input "text" at bounding box center [963, 465] width 151 height 31
type input "100"
click at [985, 601] on button "Save & Close" at bounding box center [1004, 611] width 111 height 34
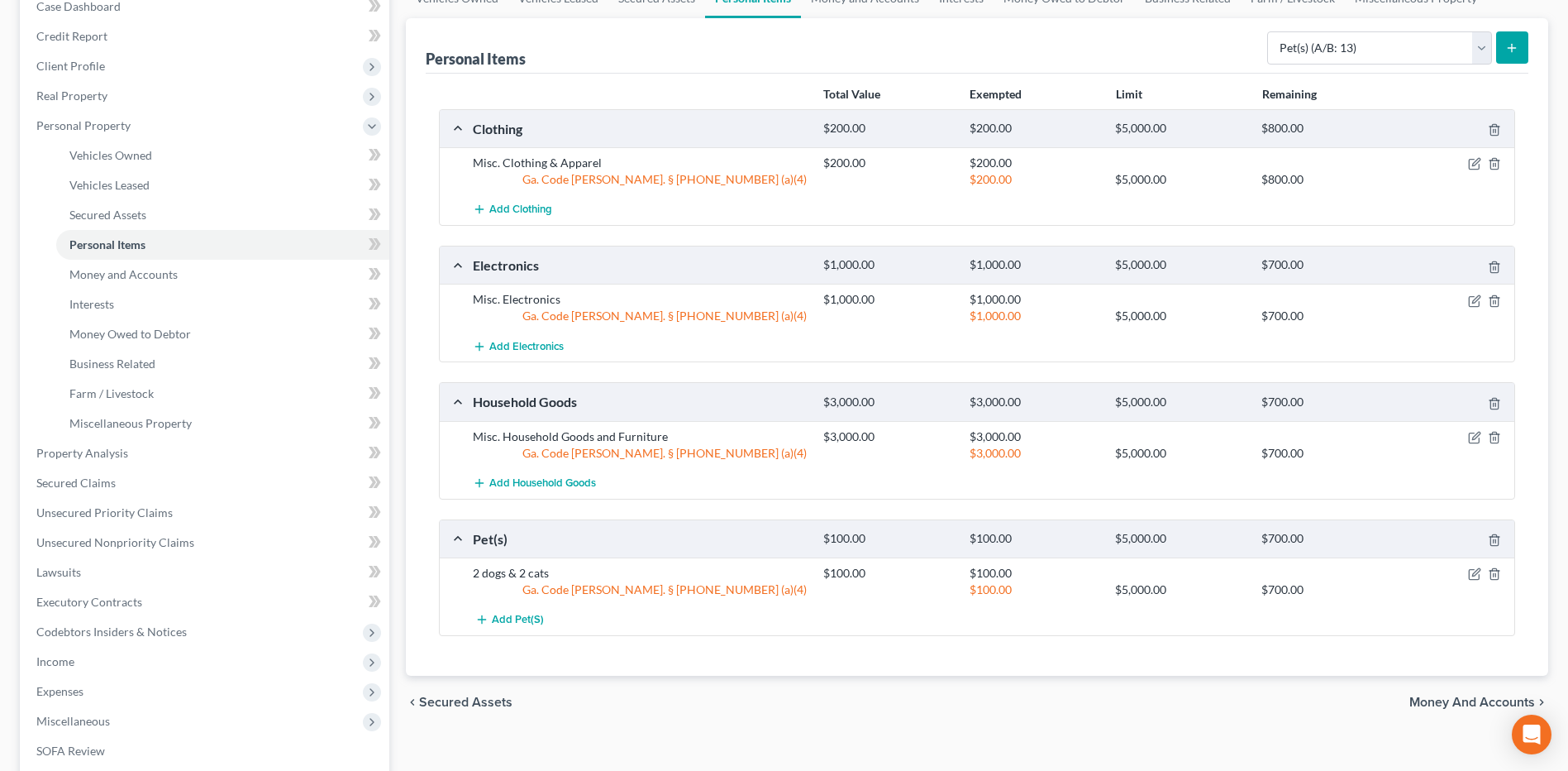
scroll to position [239, 0]
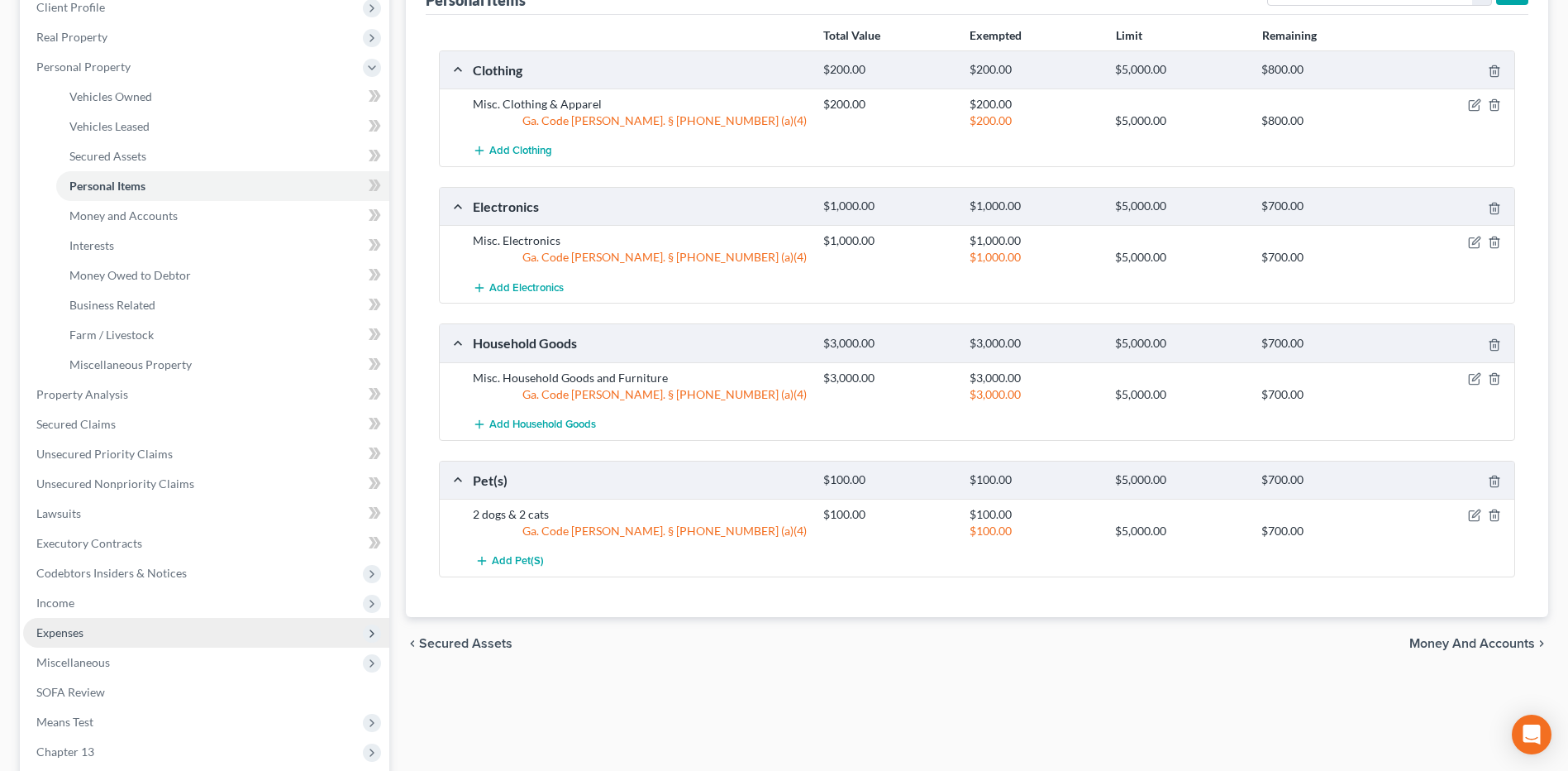
click at [70, 628] on span "Expenses" at bounding box center [60, 632] width 47 height 14
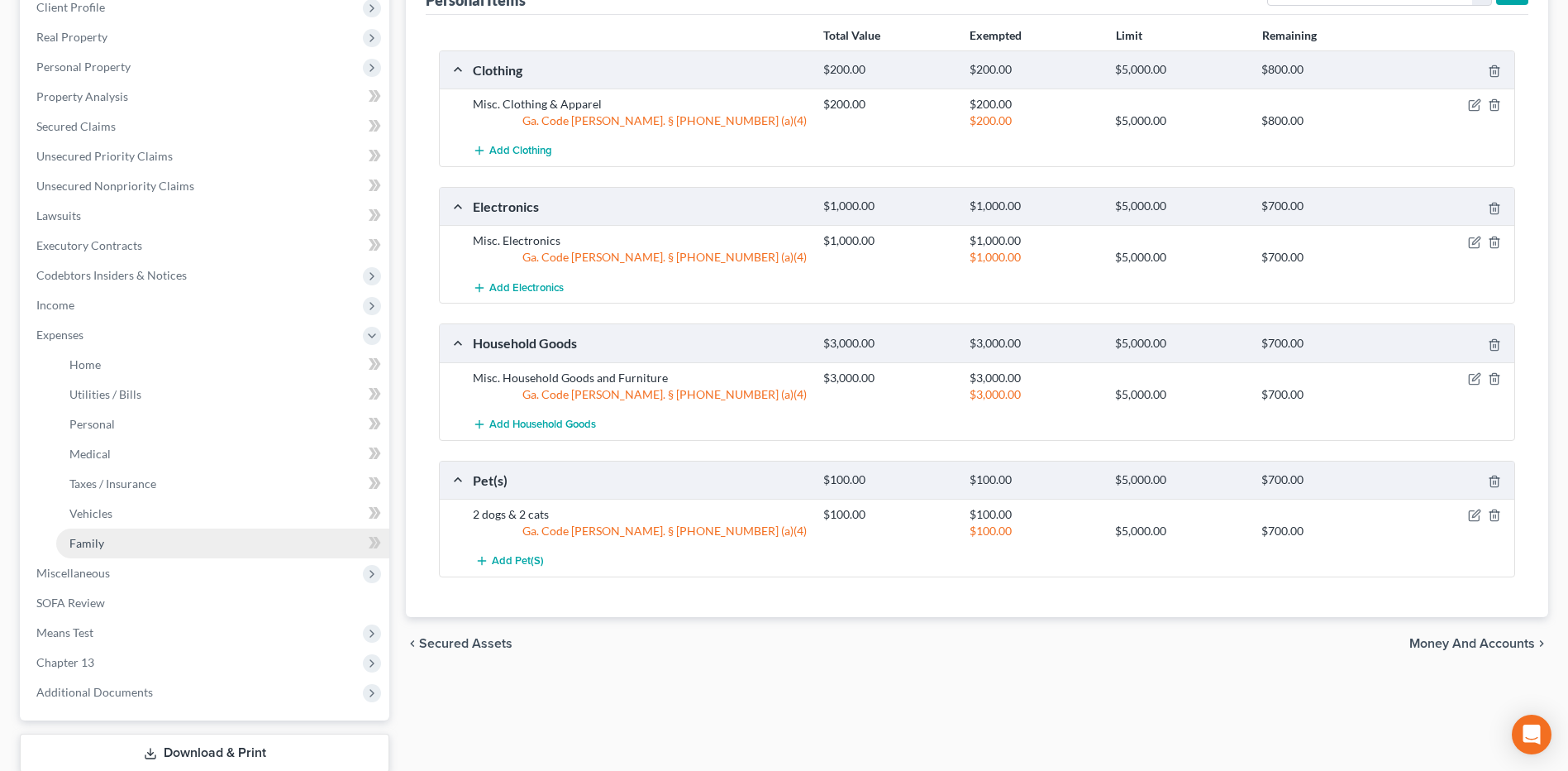
click at [100, 541] on span "Family" at bounding box center [86, 543] width 34 height 14
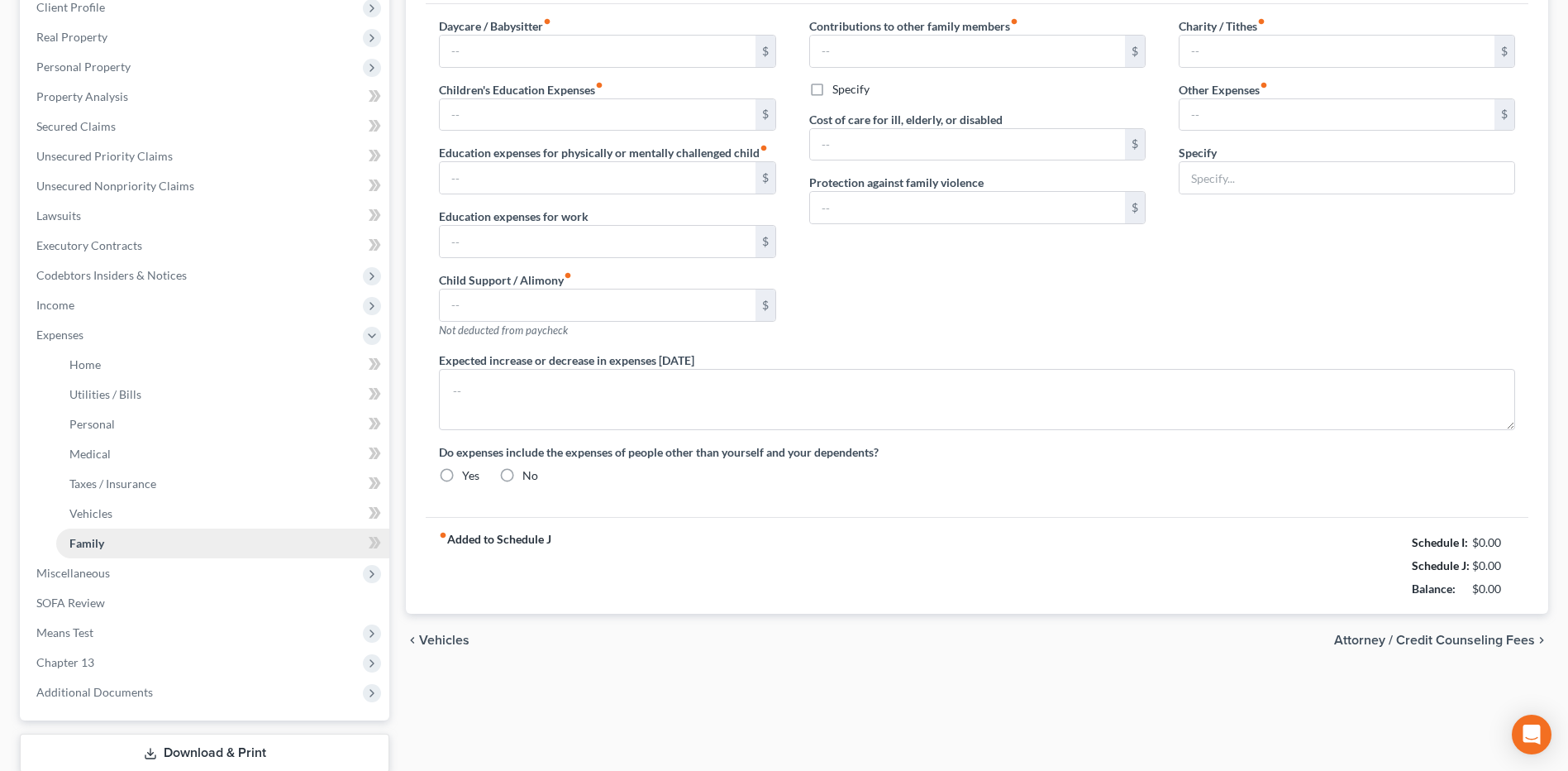
scroll to position [27, 0]
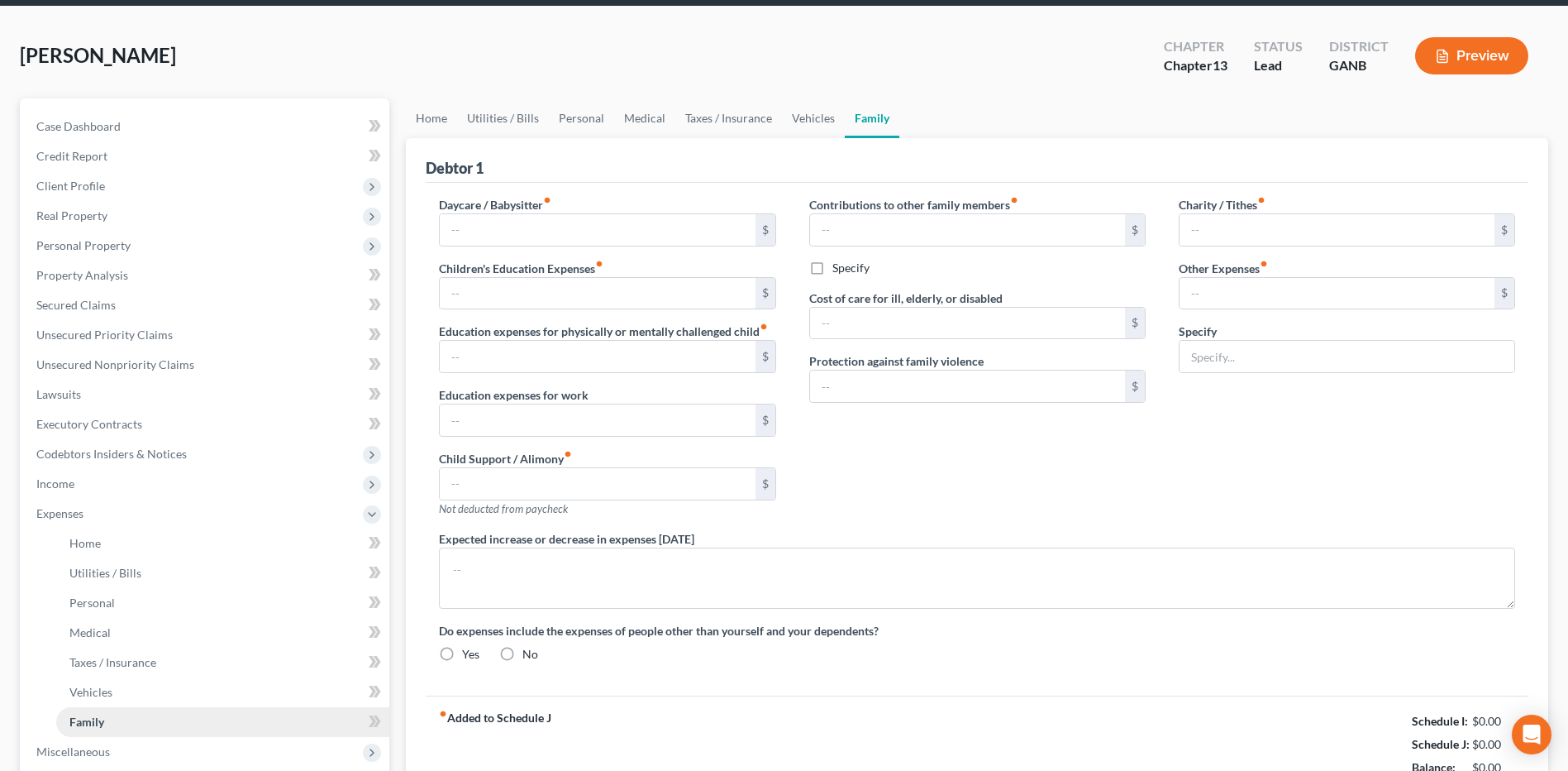
type input "0.00"
type input "1,500.00"
type input "0.00"
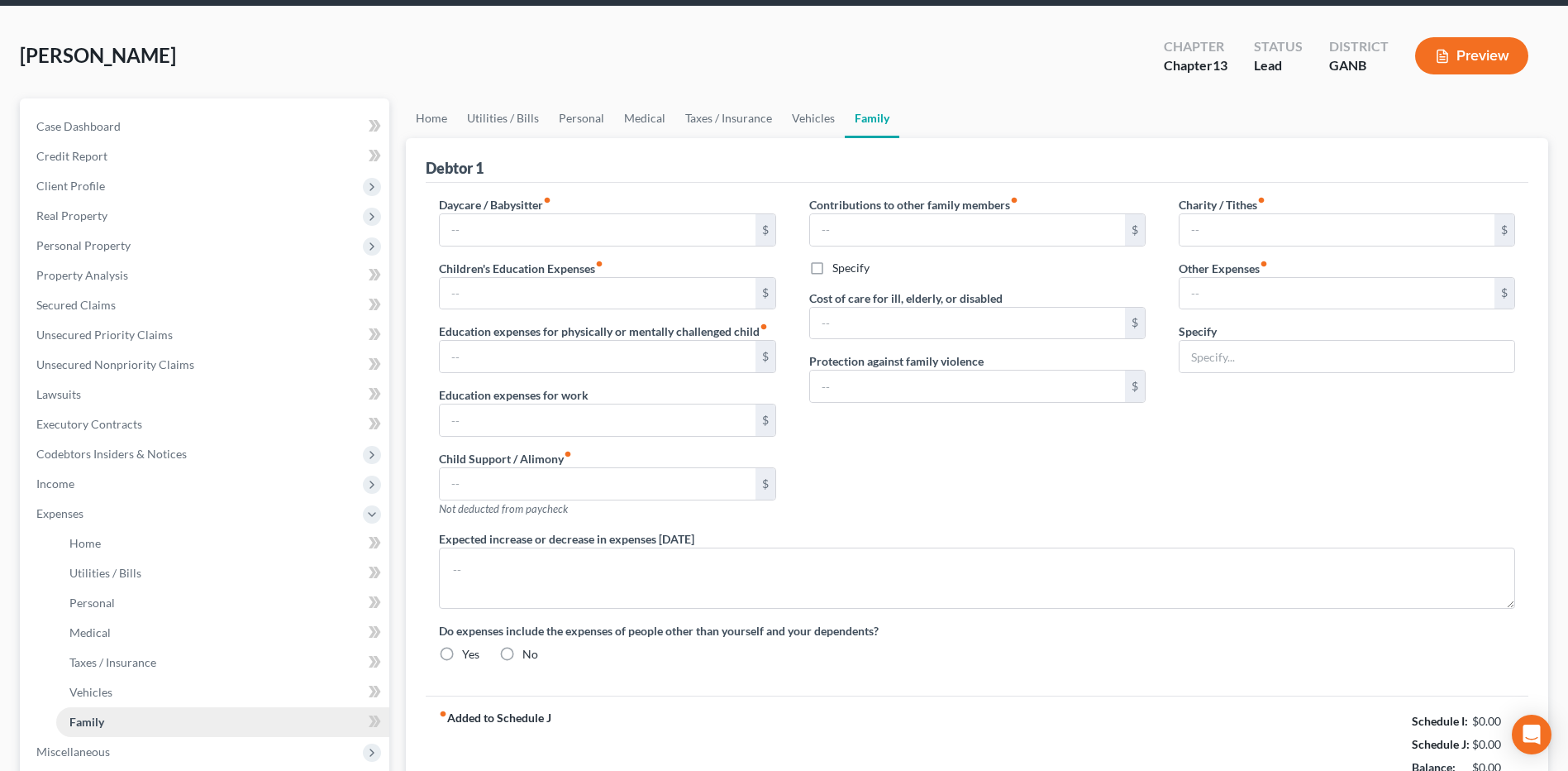
type input "0.00"
type input "1,800.00"
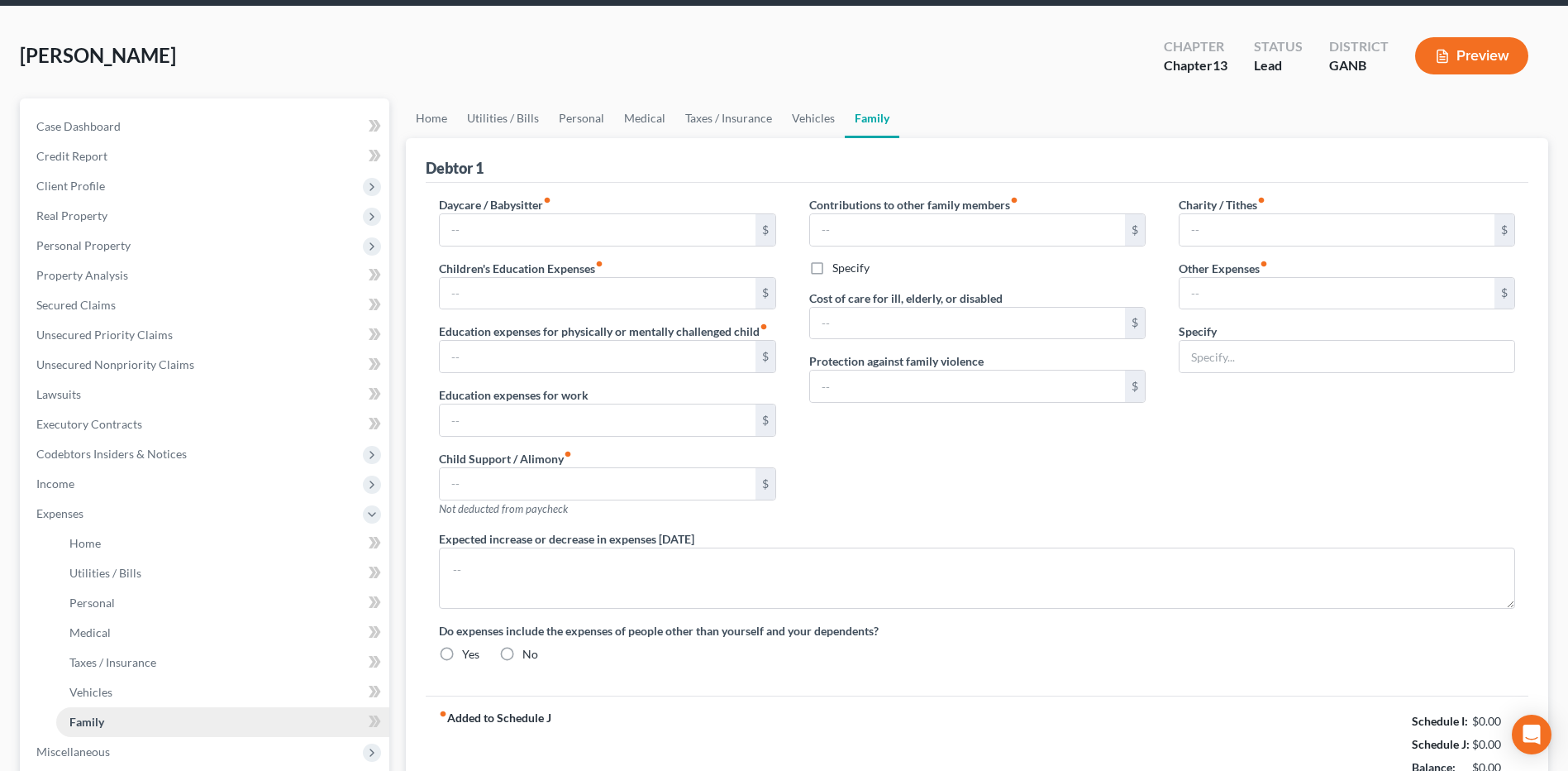
type input "Retained VA Benefits"
radio input "true"
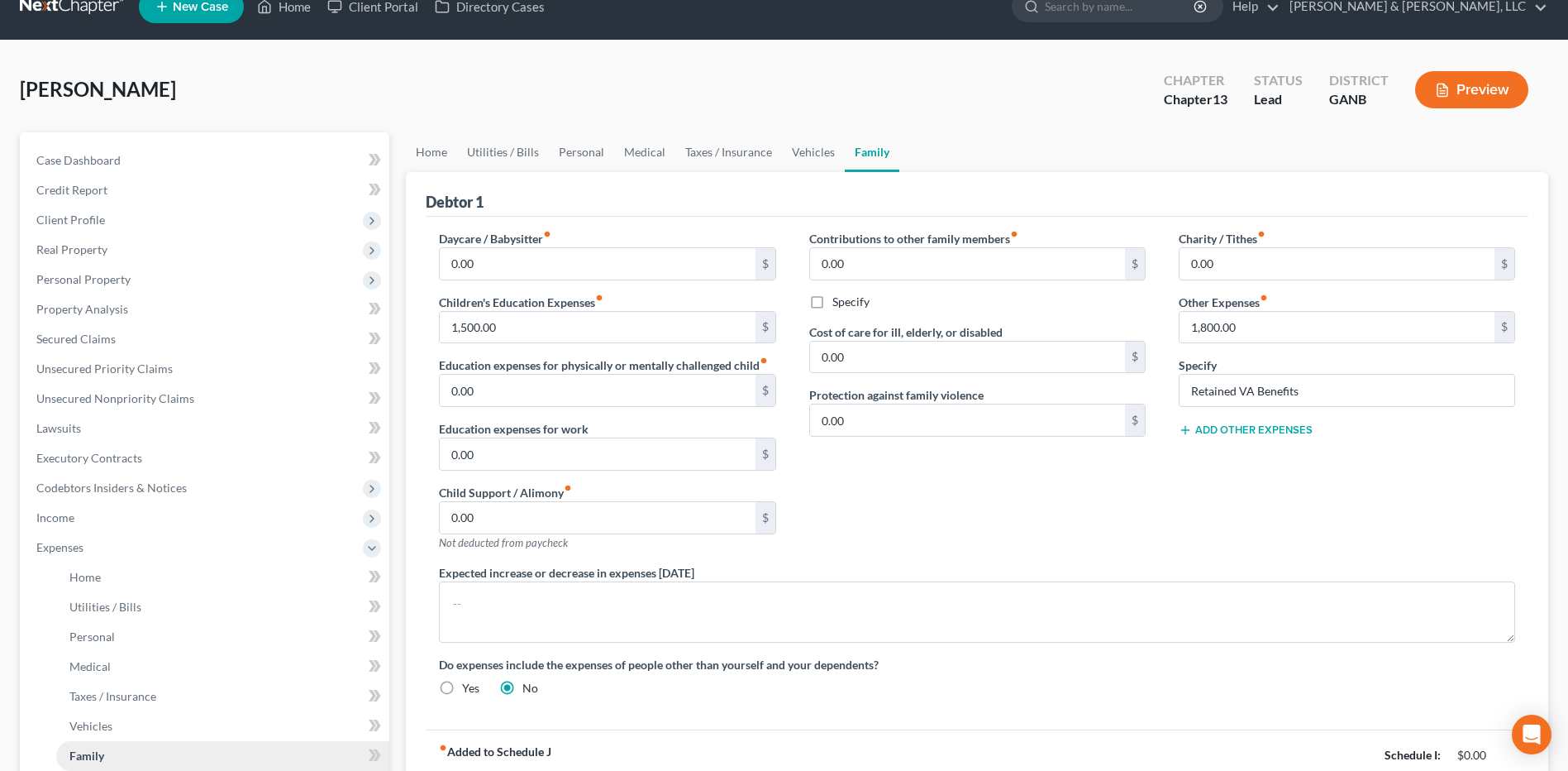
scroll to position [0, 0]
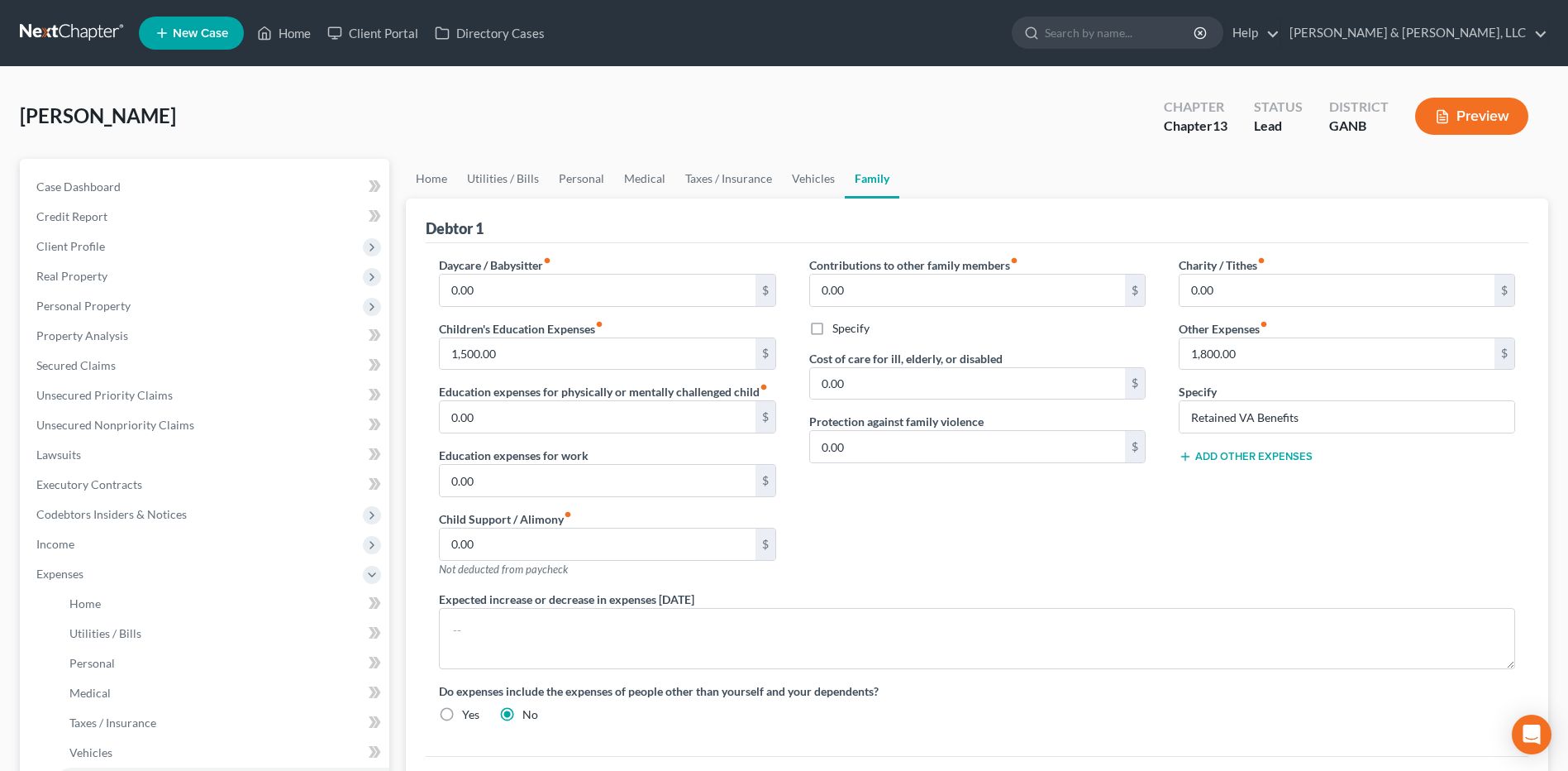
click at [1244, 456] on button "Add Other Expenses" at bounding box center [1246, 456] width 134 height 13
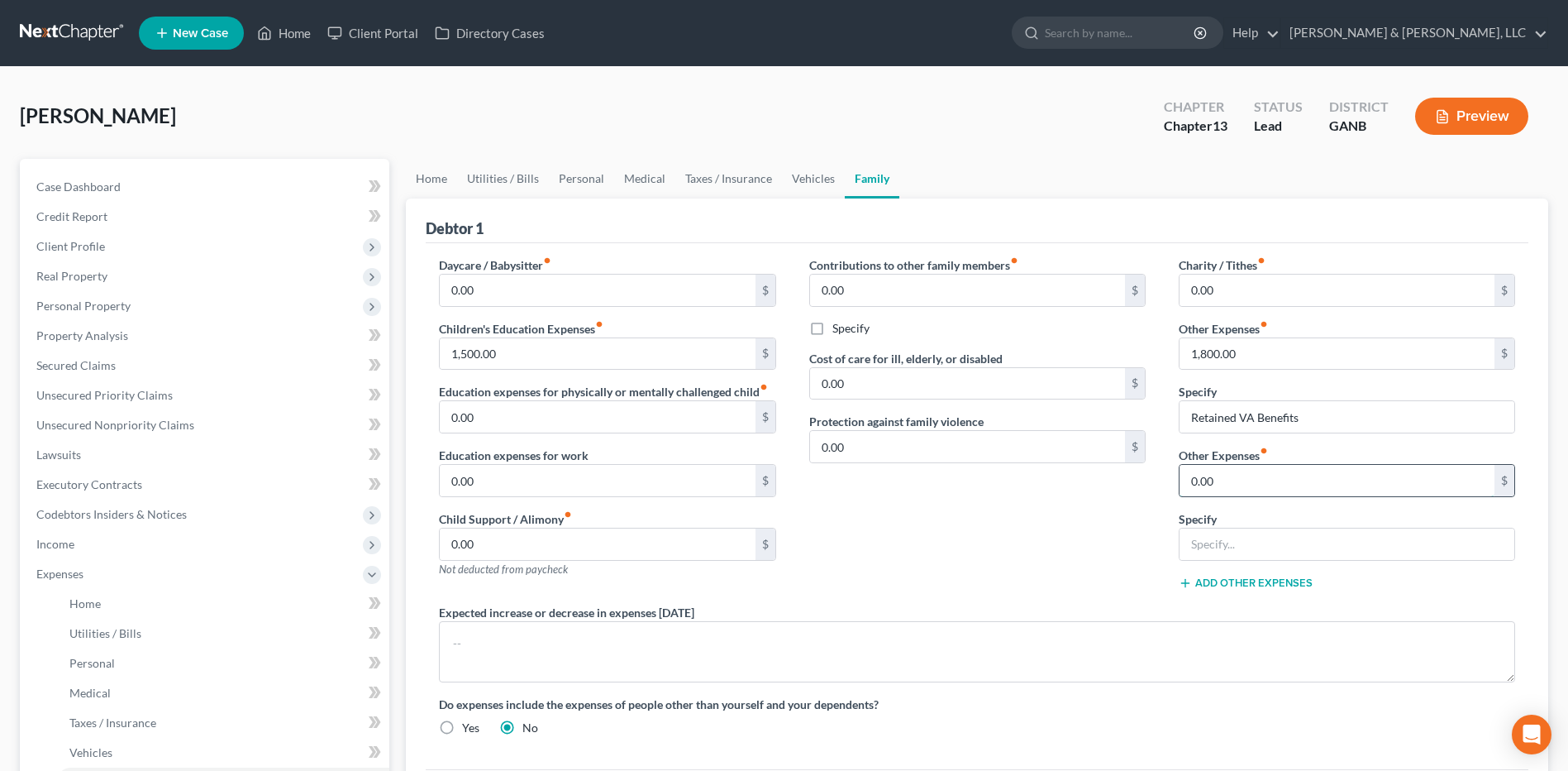
click at [1219, 481] on input "0.00" at bounding box center [1337, 480] width 315 height 31
type input "200"
click at [1227, 539] on input "text" at bounding box center [1347, 544] width 335 height 31
type input "Pet Expenses"
click at [1121, 535] on div "Contributions to other family members fiber_manual_record 0.00 $ Specify Cost o…" at bounding box center [978, 430] width 370 height 347
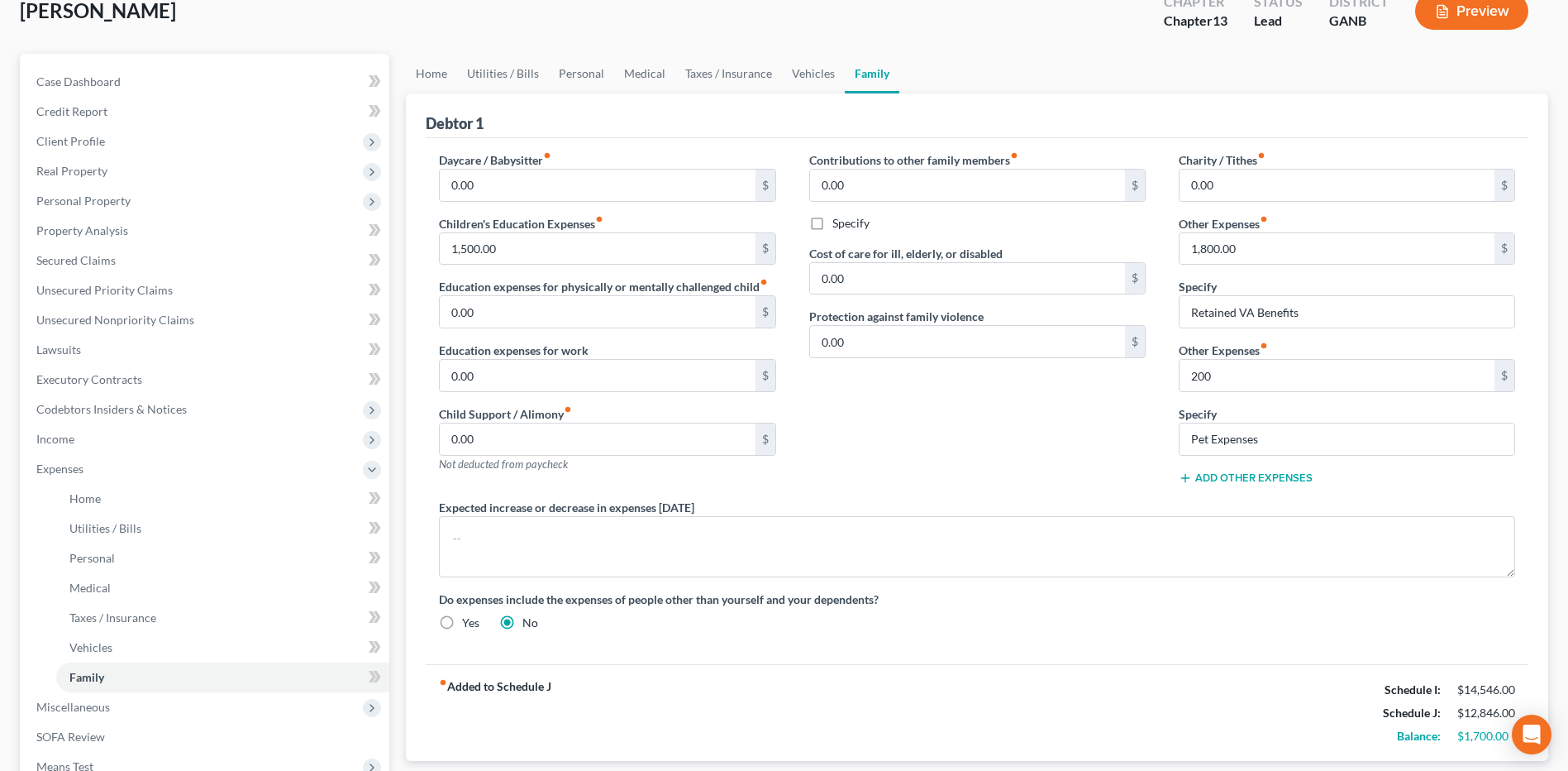
scroll to position [107, 0]
click at [1322, 250] on input "1,800.00" at bounding box center [1337, 247] width 315 height 31
click at [1029, 446] on div "Contributions to other family members fiber_manual_record 0.00 $ Specify Cost o…" at bounding box center [978, 323] width 370 height 347
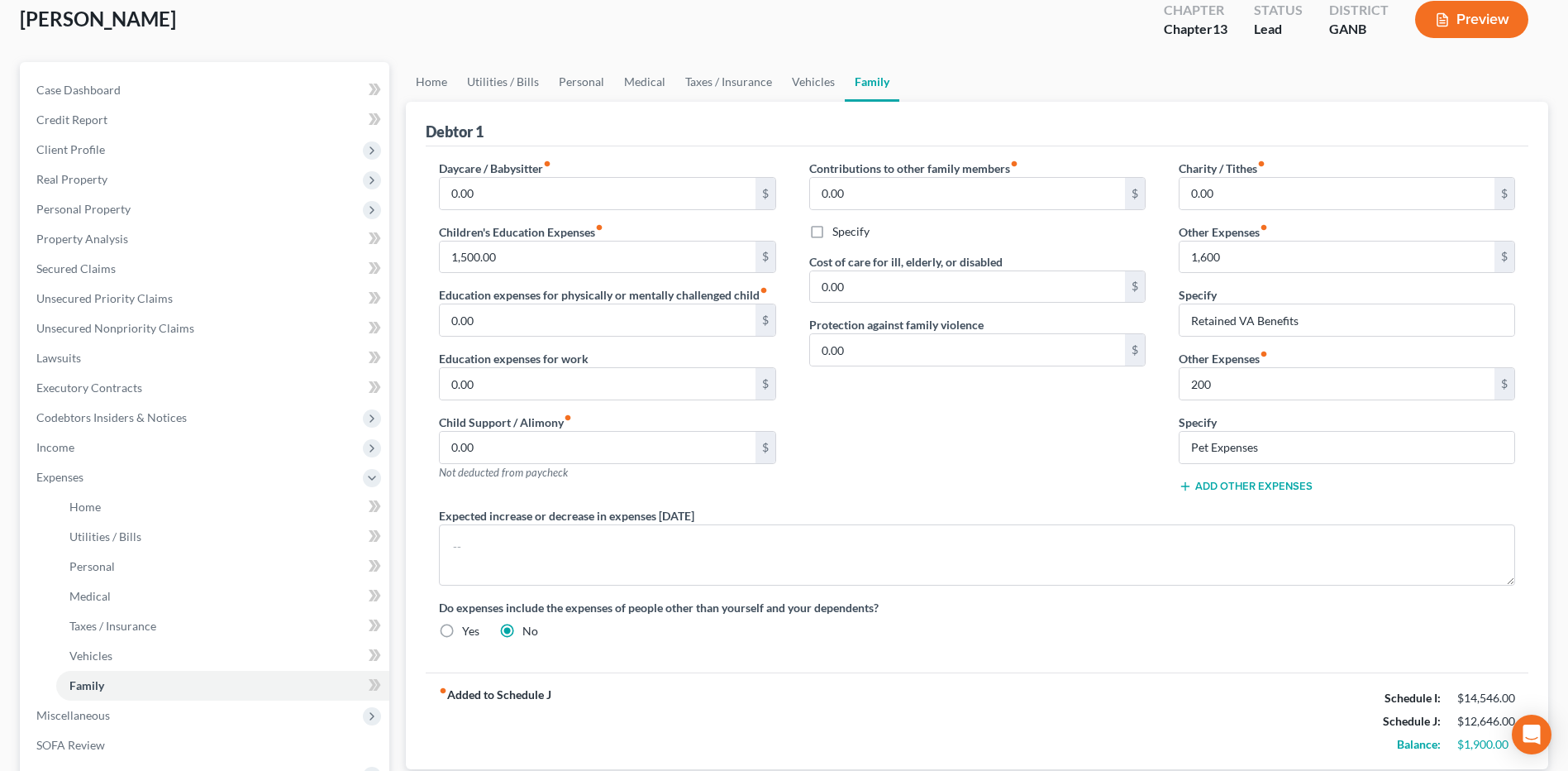
scroll to position [94, 0]
click at [560, 23] on div "[PERSON_NAME] Upgraded Chapter Chapter 13 Status Lead District GANB Preview" at bounding box center [784, 29] width 1529 height 72
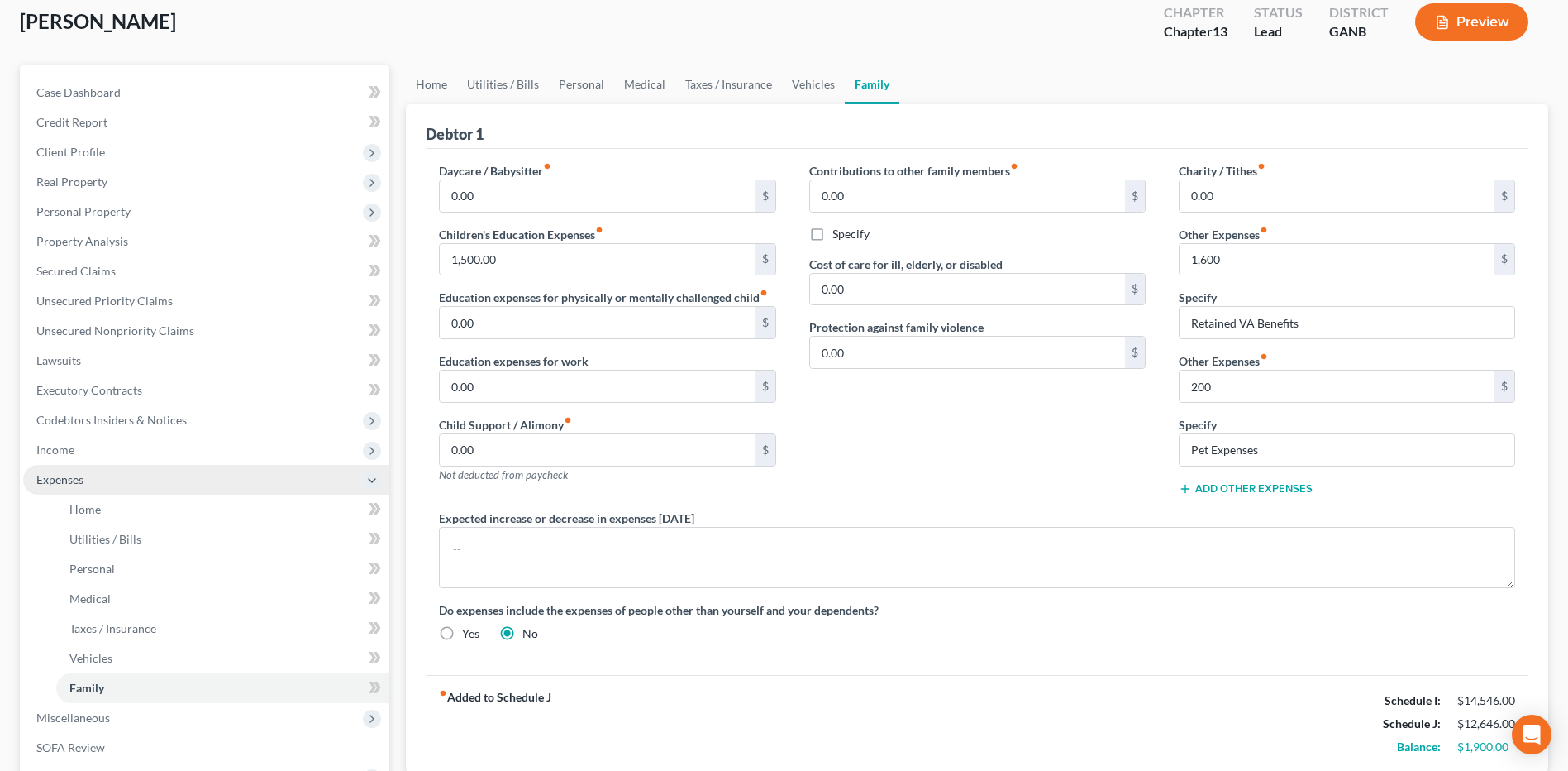
click at [372, 479] on icon at bounding box center [372, 481] width 13 height 13
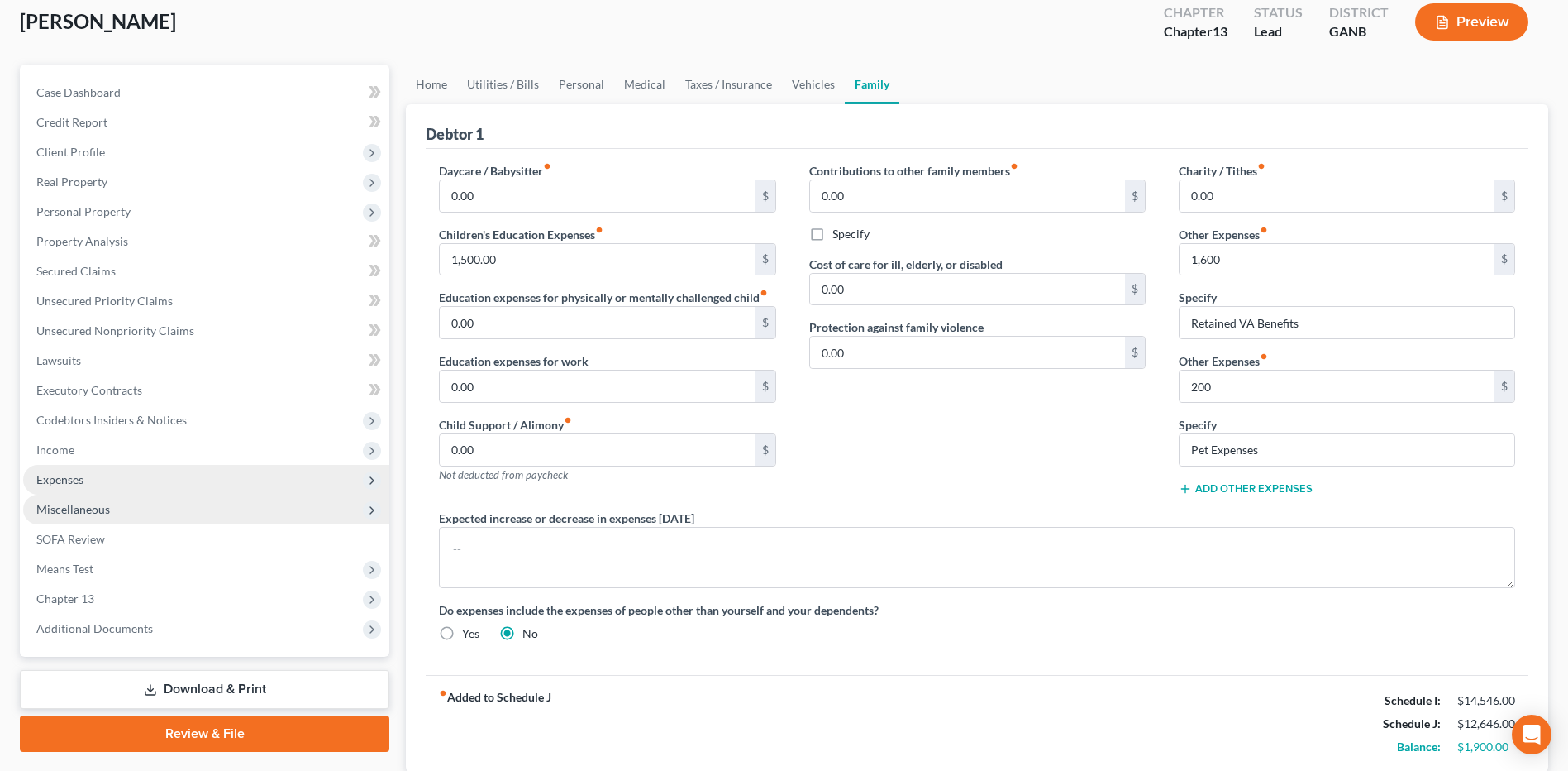
click at [105, 513] on span "Miscellaneous" at bounding box center [73, 509] width 74 height 14
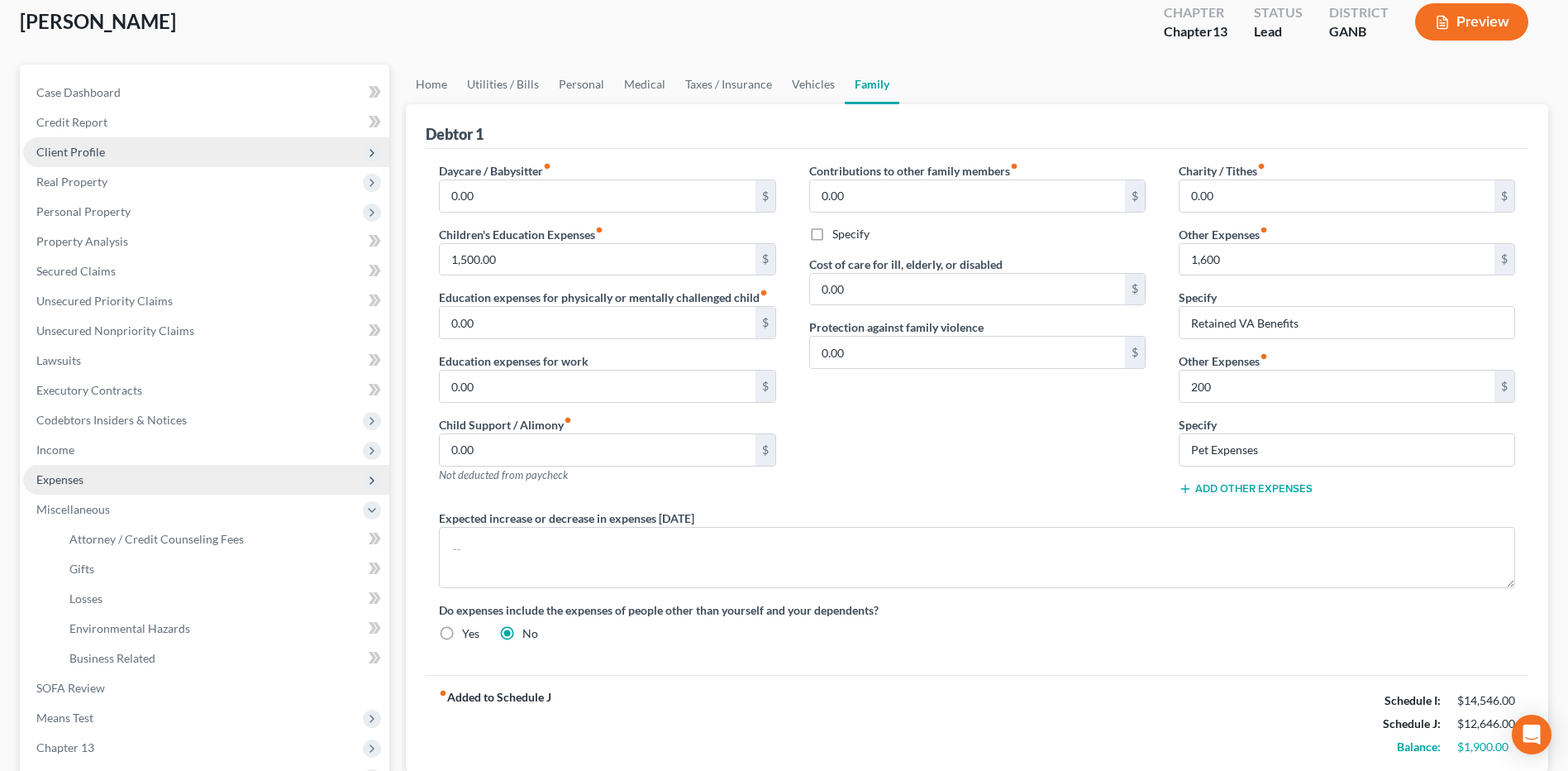
click at [132, 143] on span "Client Profile" at bounding box center [206, 152] width 366 height 29
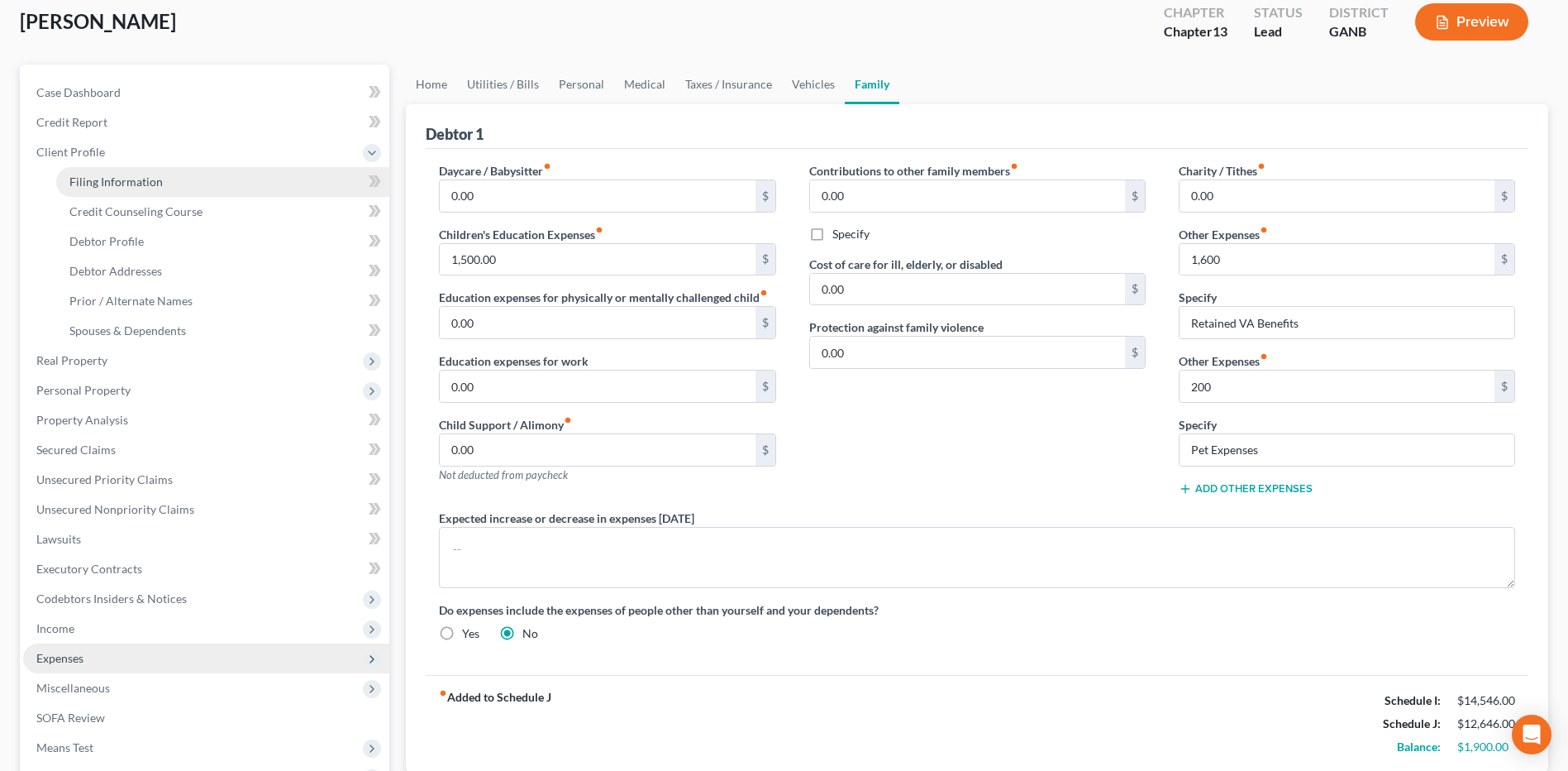
click at [111, 192] on link "Filing Information" at bounding box center [222, 181] width 333 height 29
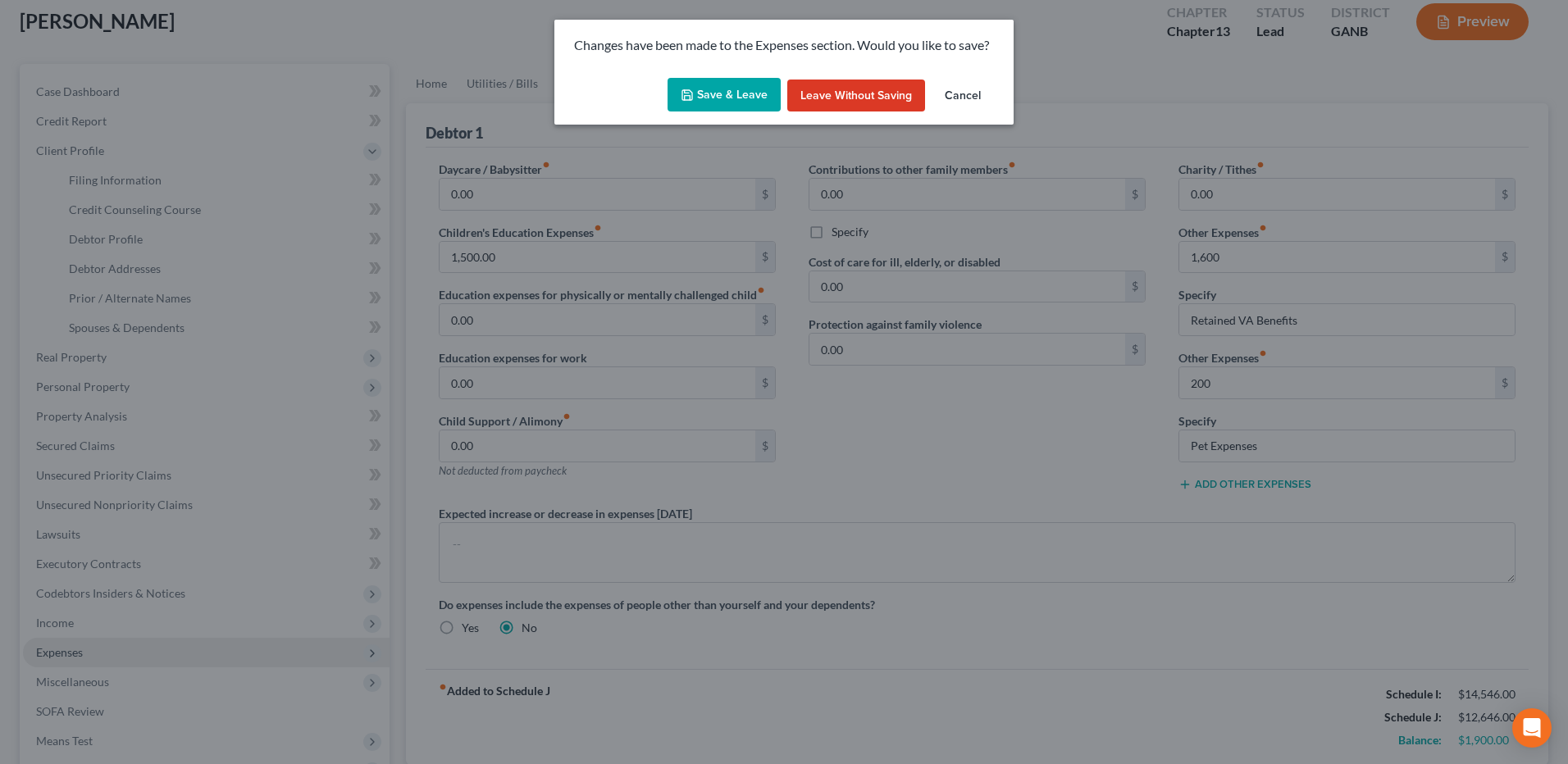
click at [727, 96] on button "Save & Leave" at bounding box center [725, 95] width 113 height 34
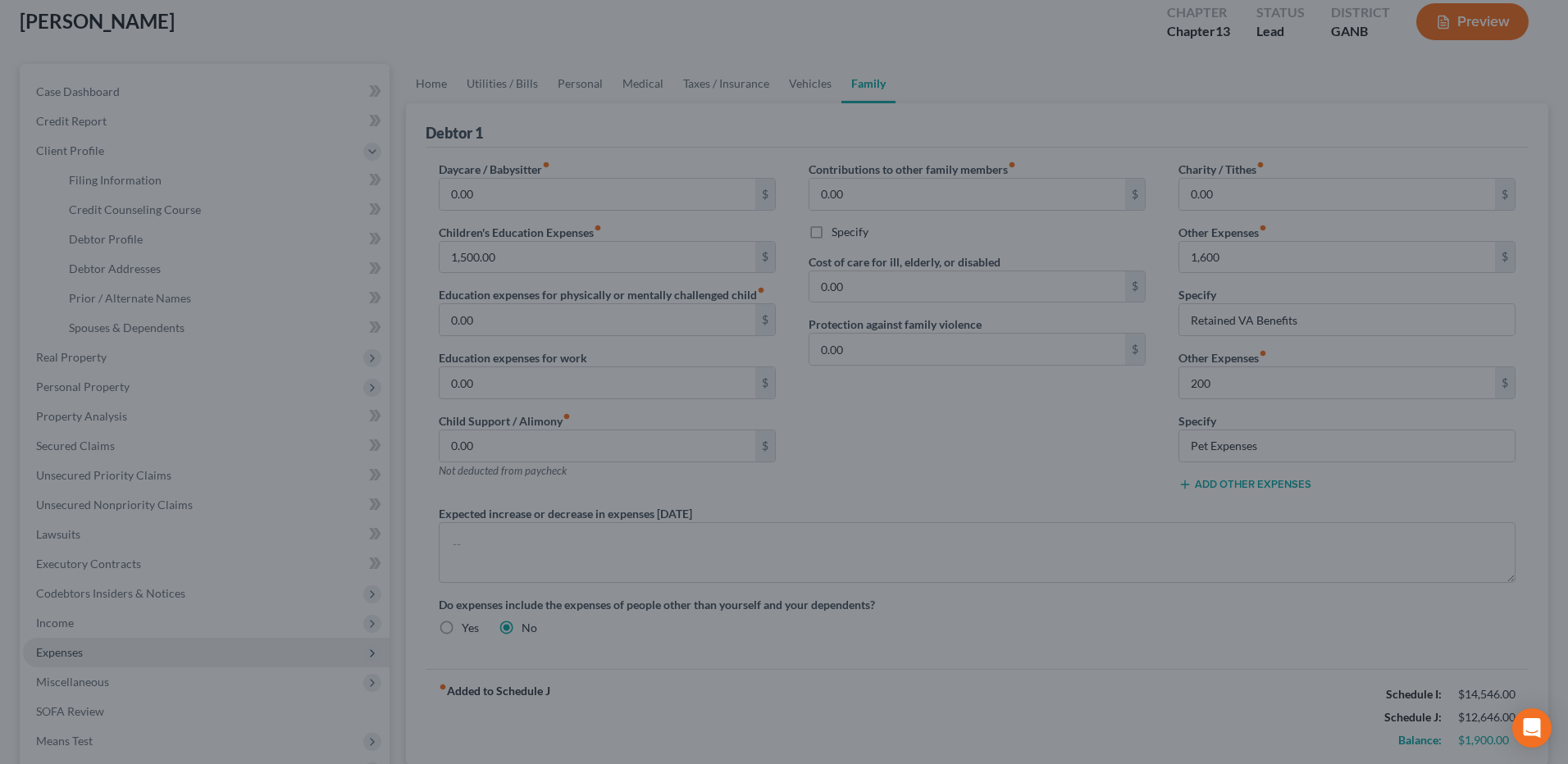
type input "1,600.00"
select select "1"
select select "0"
select select "3"
select select "10"
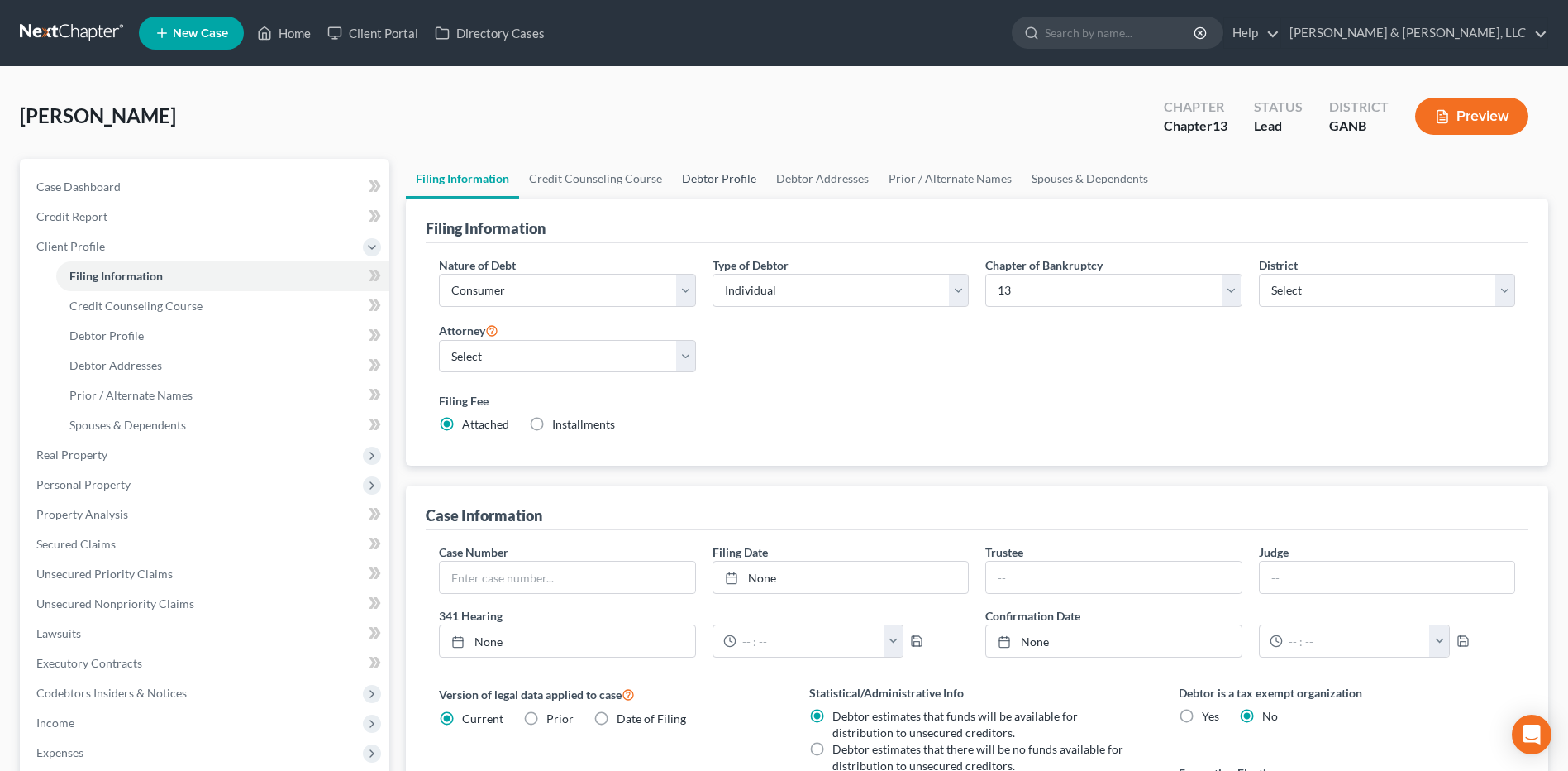
click at [717, 185] on link "Debtor Profile" at bounding box center [719, 178] width 94 height 39
select select "0"
select select "4"
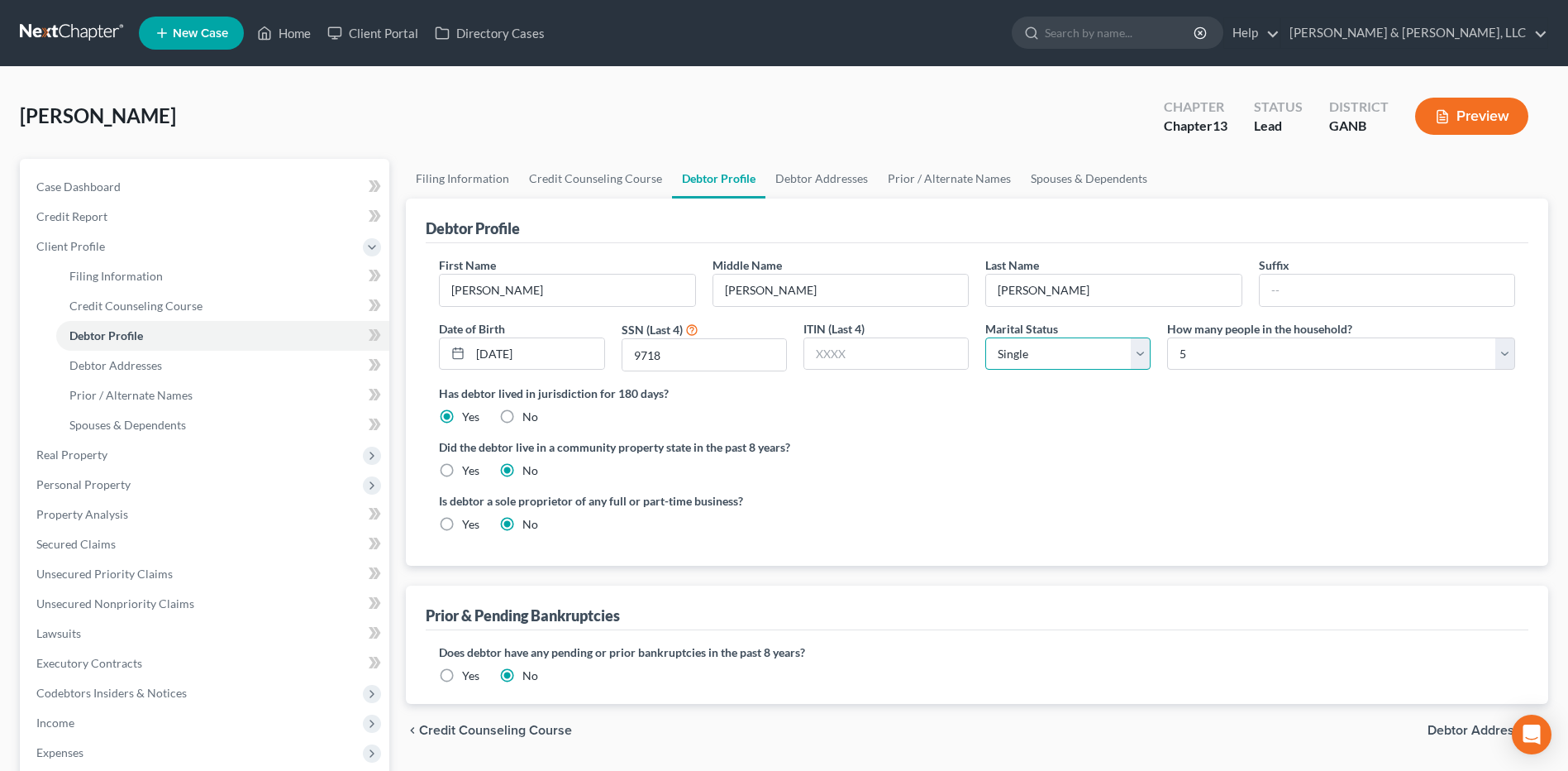
click at [1060, 366] on select "Select Single Married Separated Divorced Widowed" at bounding box center [1067, 353] width 165 height 33
select select "1"
click at [985, 337] on select "Select Single Married Separated Divorced Widowed" at bounding box center [1067, 353] width 165 height 33
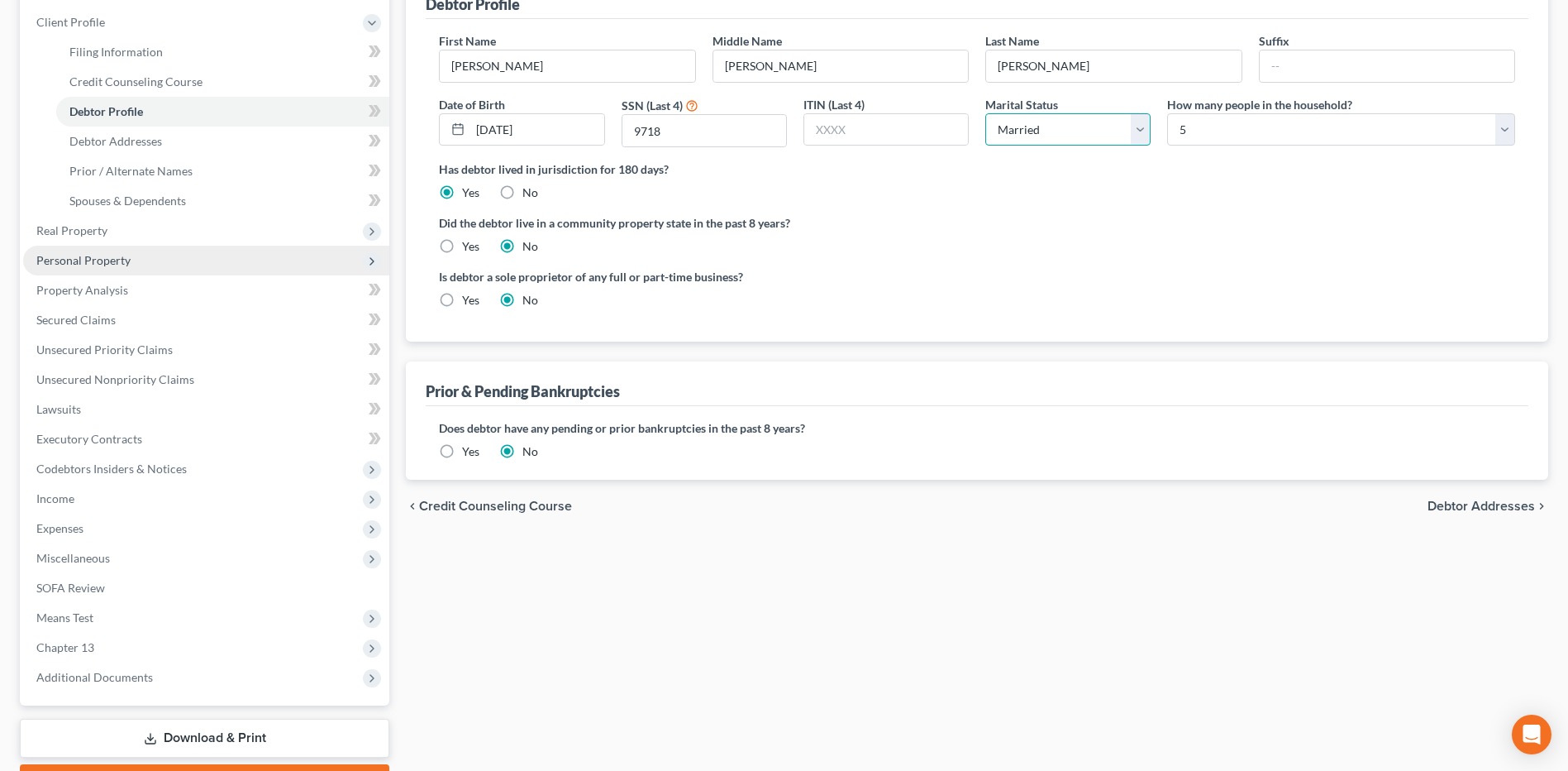
scroll to position [317, 0]
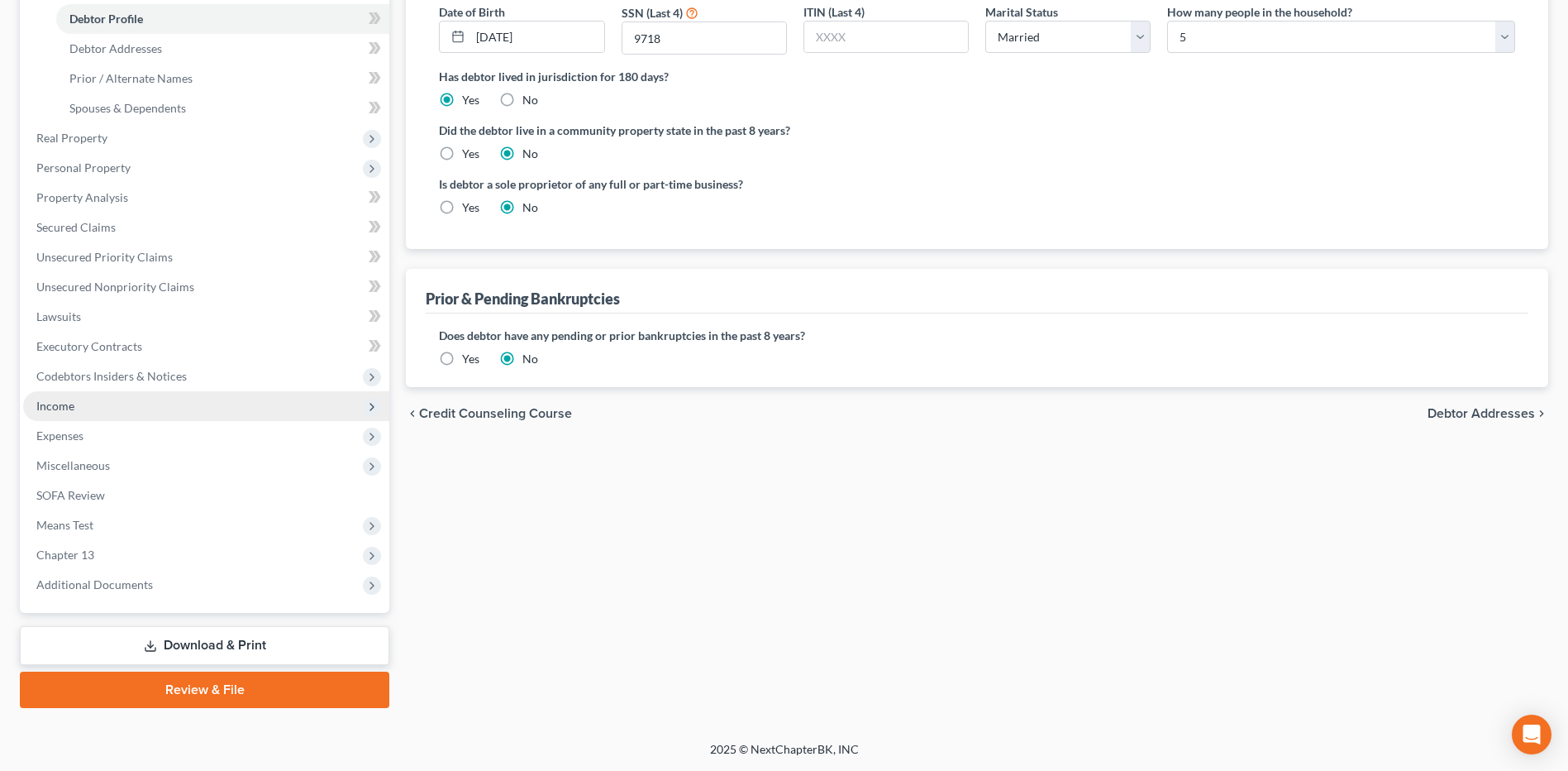
click at [138, 416] on span "Income" at bounding box center [206, 405] width 366 height 29
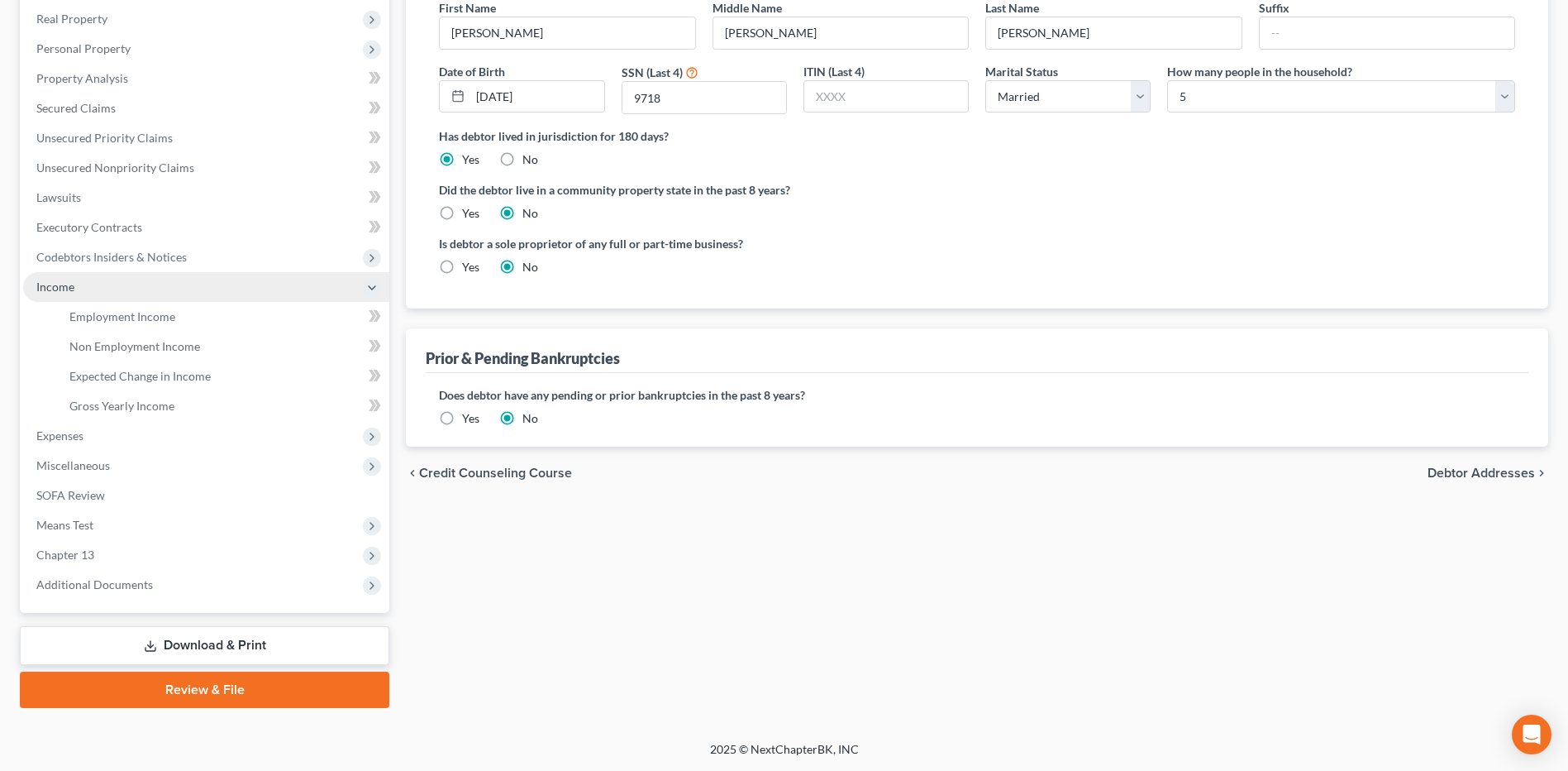
scroll to position [258, 0]
click at [162, 327] on link "Employment Income" at bounding box center [222, 316] width 333 height 29
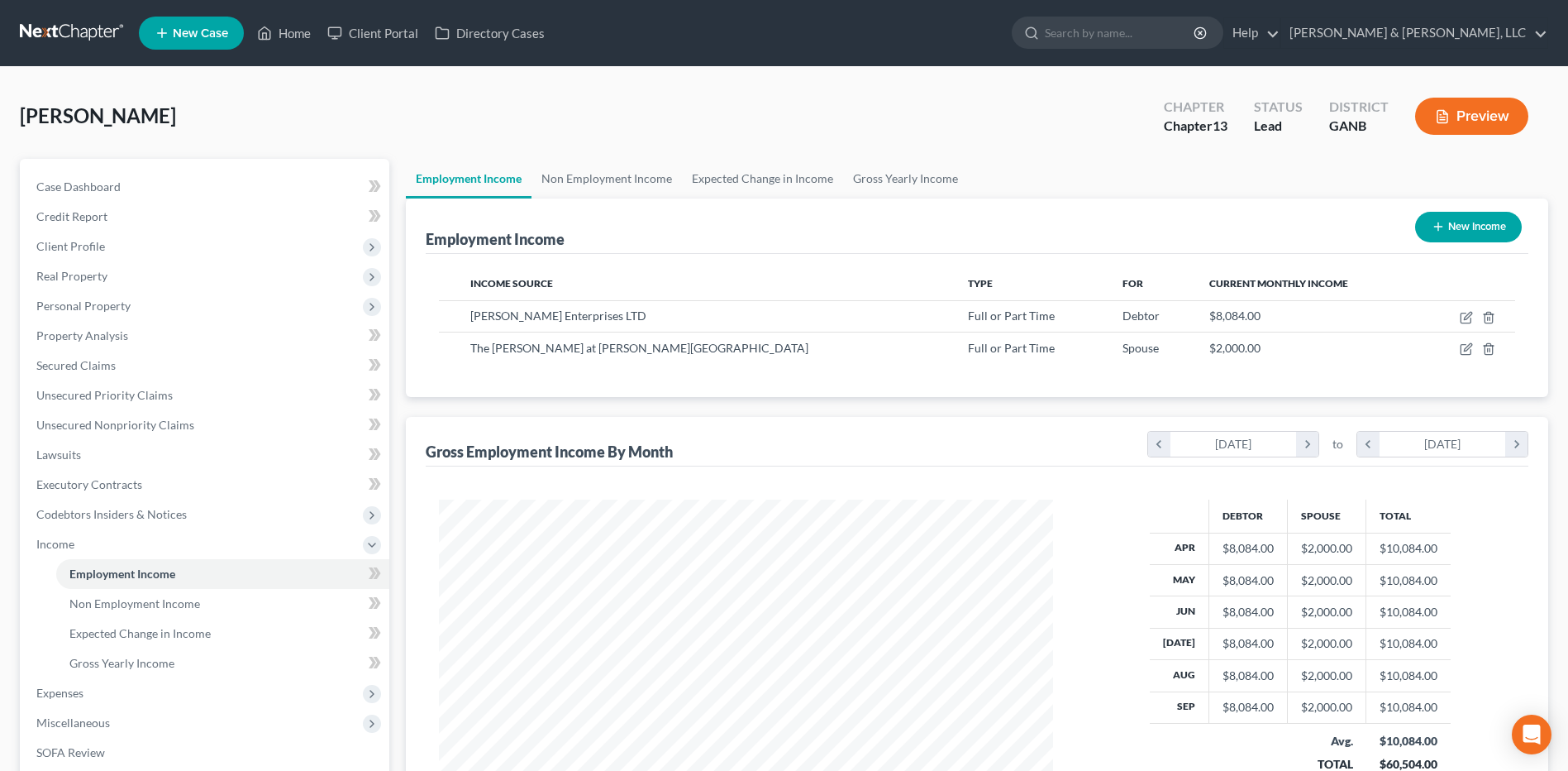
scroll to position [258, 0]
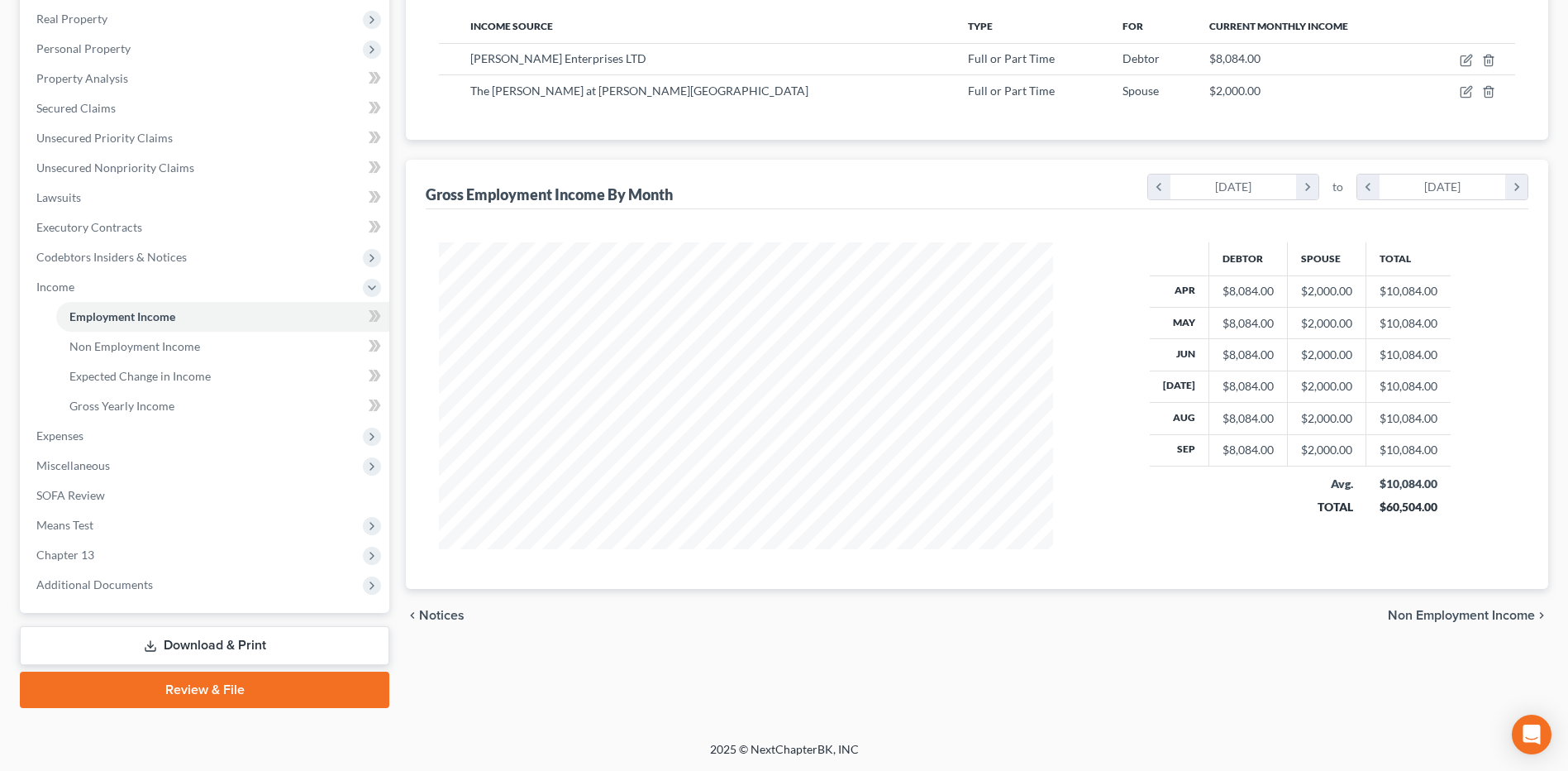
click at [899, 614] on div "chevron_left Notices Non Employment Income chevron_right" at bounding box center [977, 615] width 1143 height 53
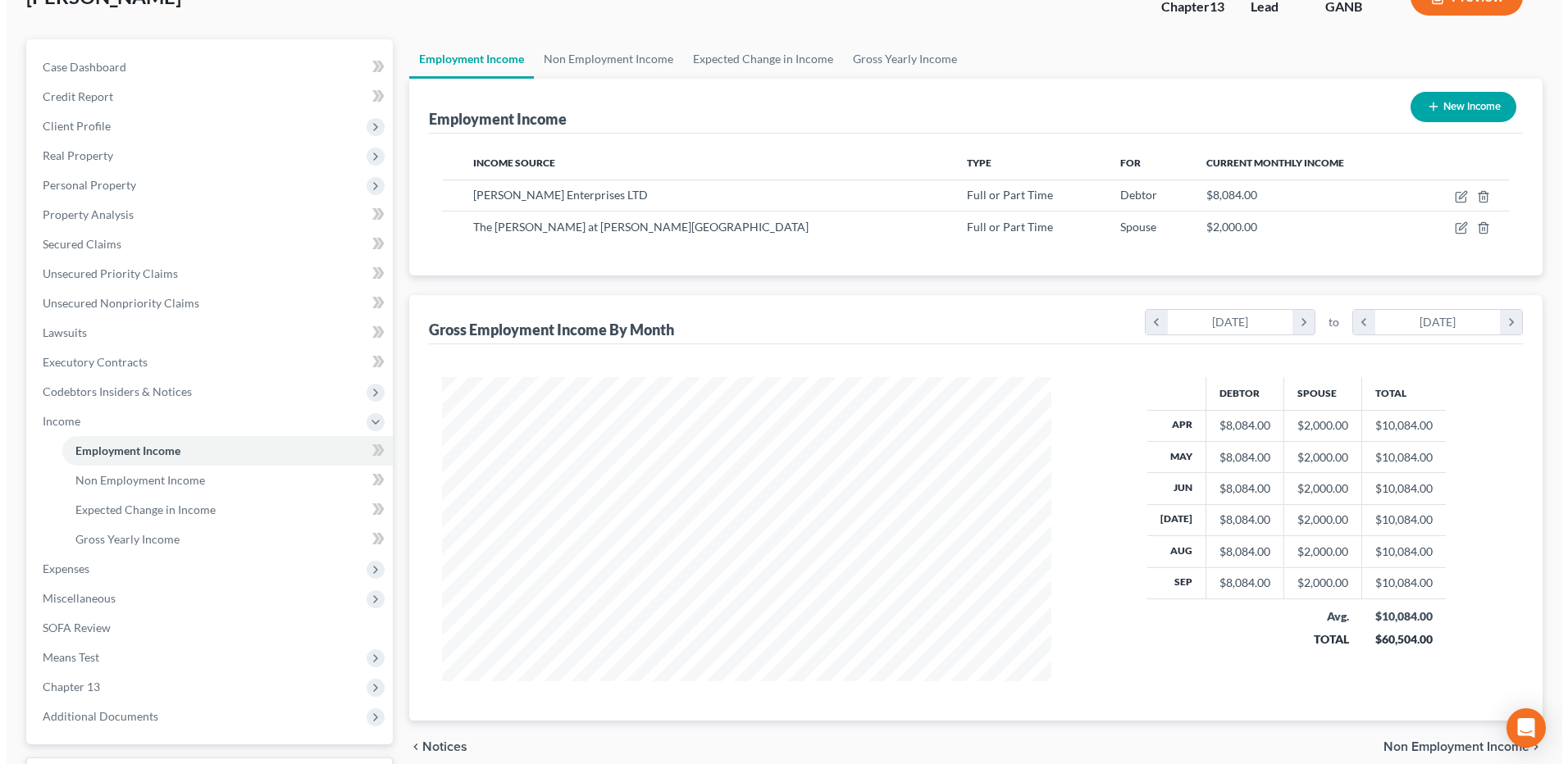
scroll to position [117, 0]
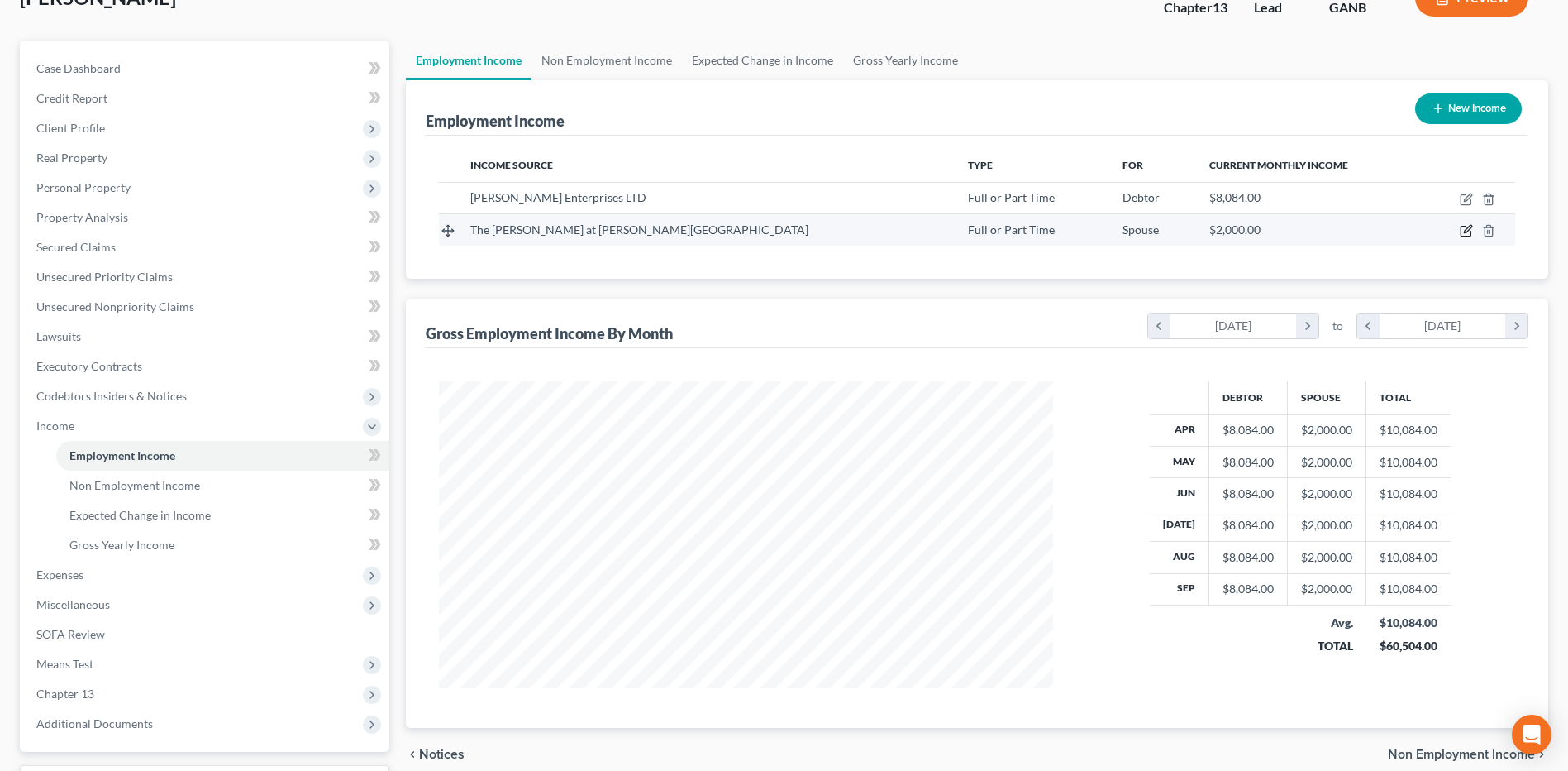
click at [1470, 233] on icon "button" at bounding box center [1467, 231] width 13 height 13
select select "0"
select select "10"
select select "0"
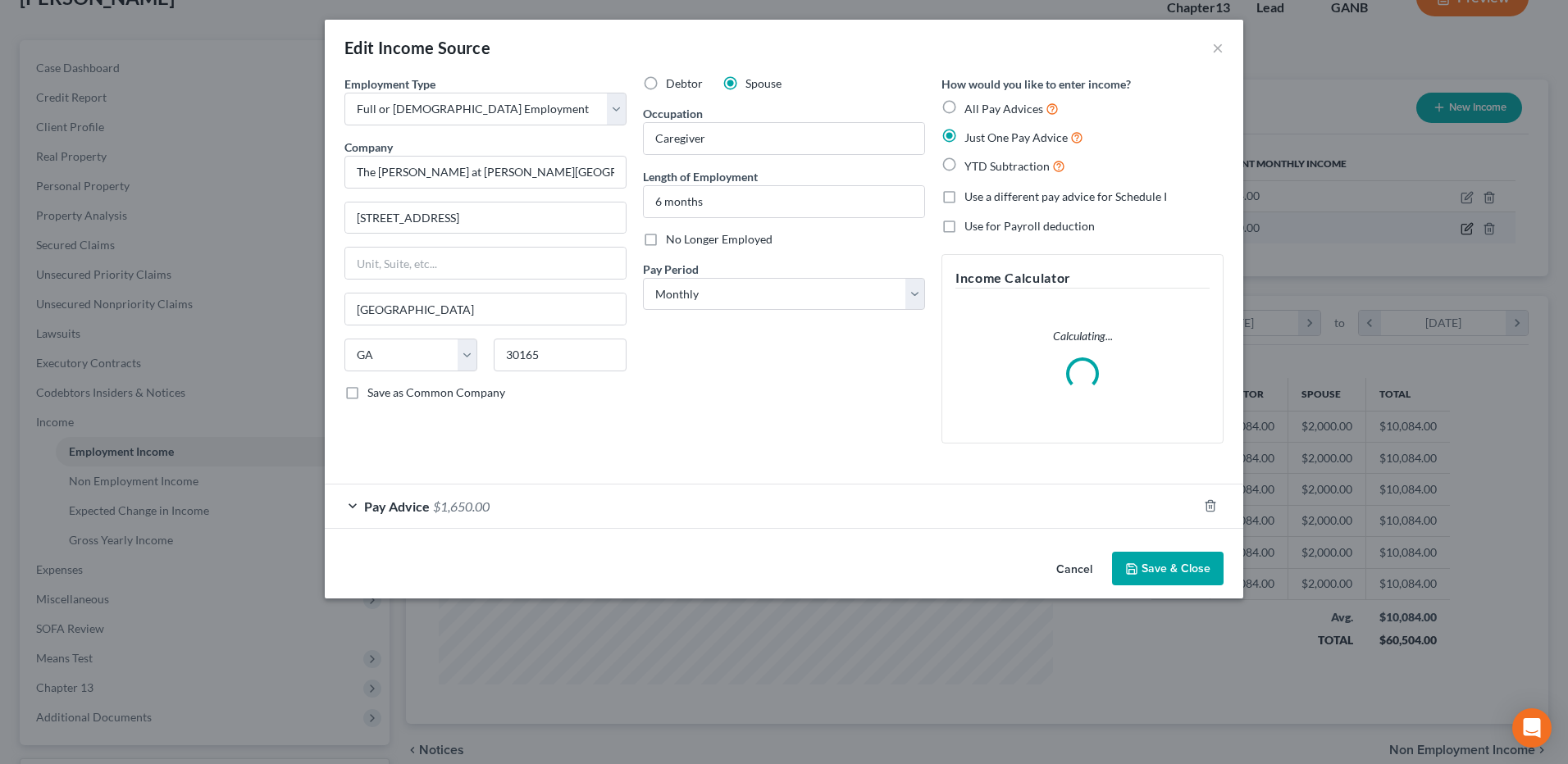
scroll to position [307, 648]
click at [440, 510] on span "$1,650.00" at bounding box center [462, 505] width 57 height 16
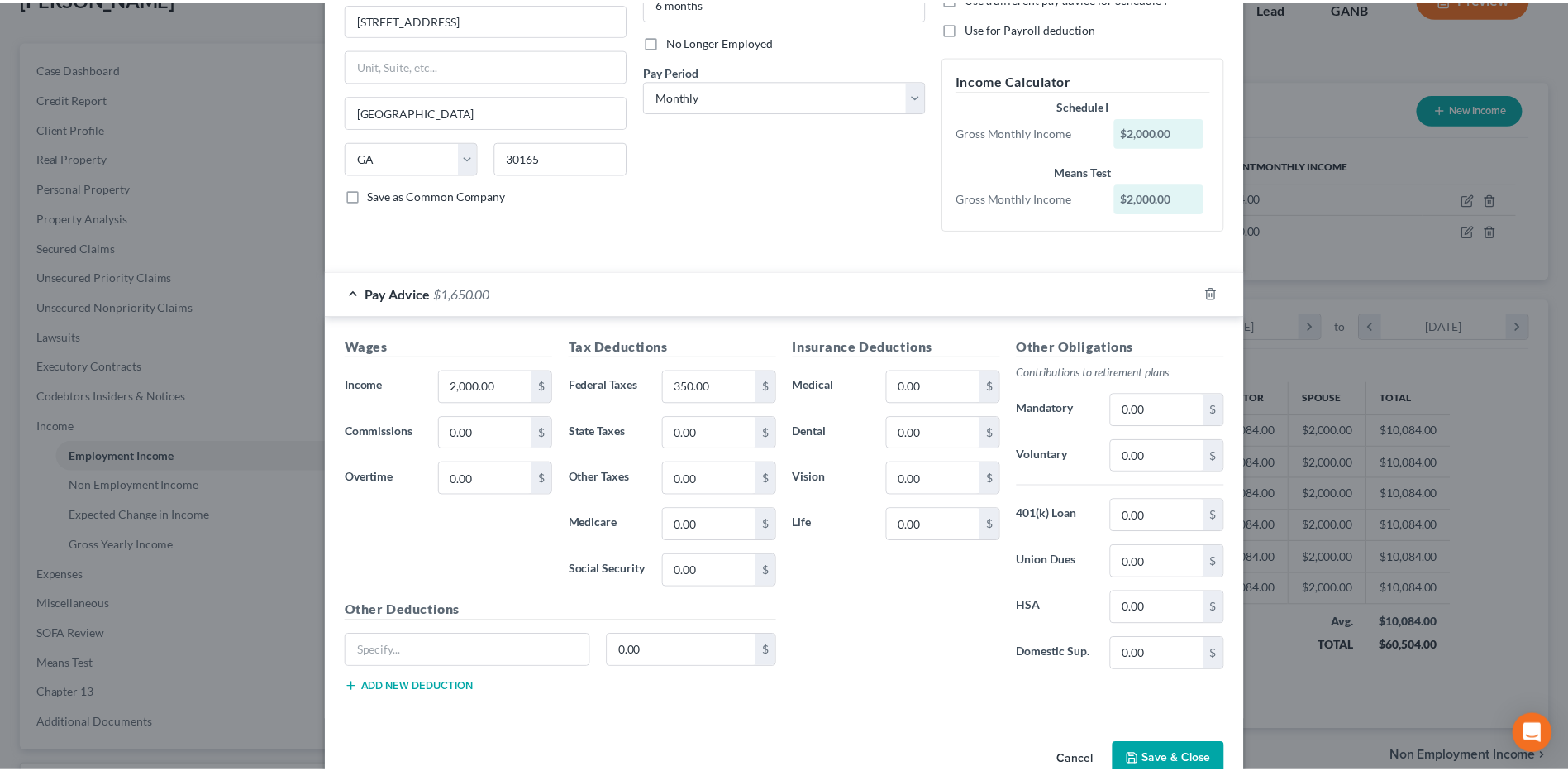
scroll to position [214, 0]
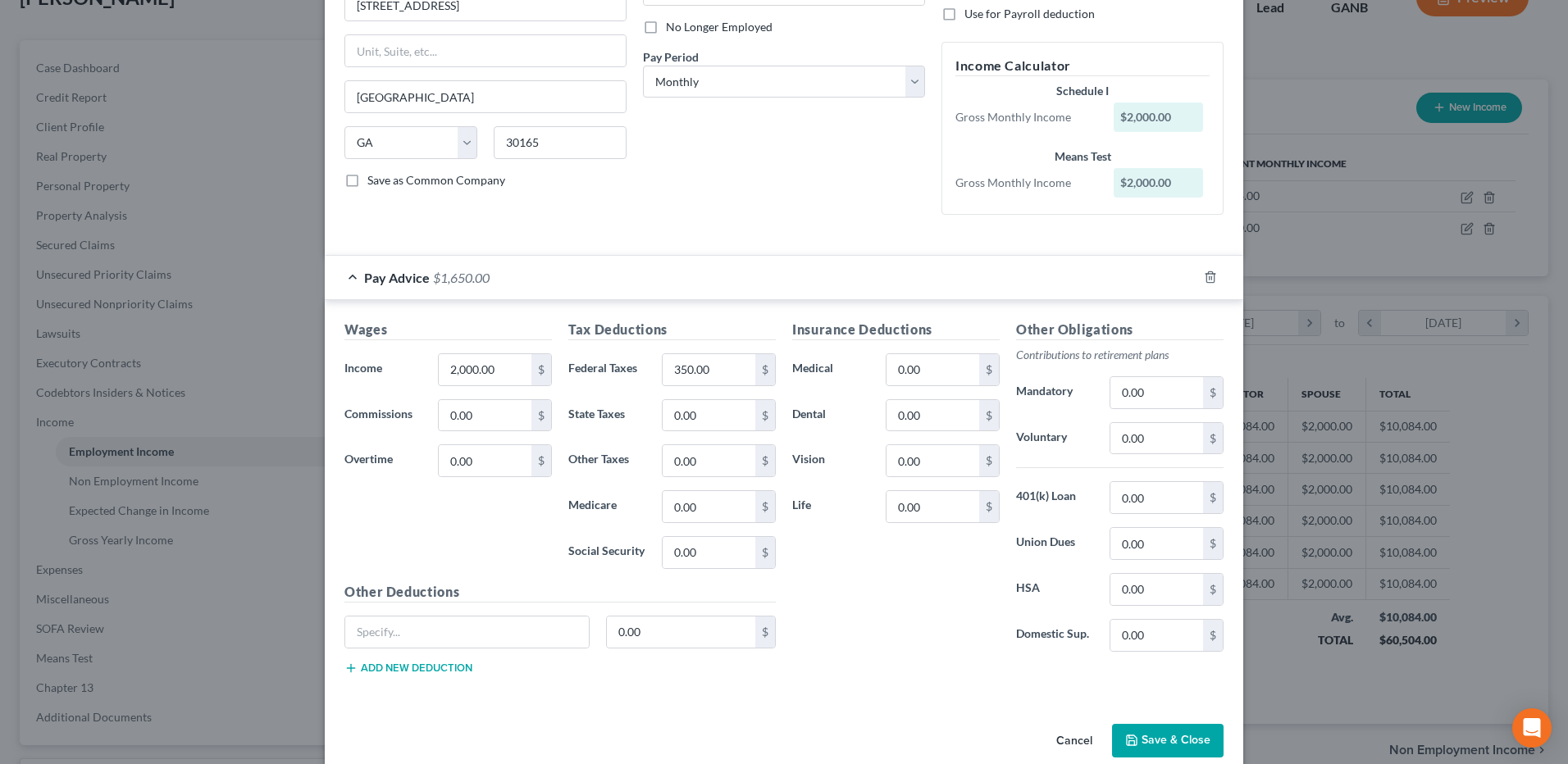
click at [1154, 736] on button "Save & Close" at bounding box center [1168, 741] width 111 height 34
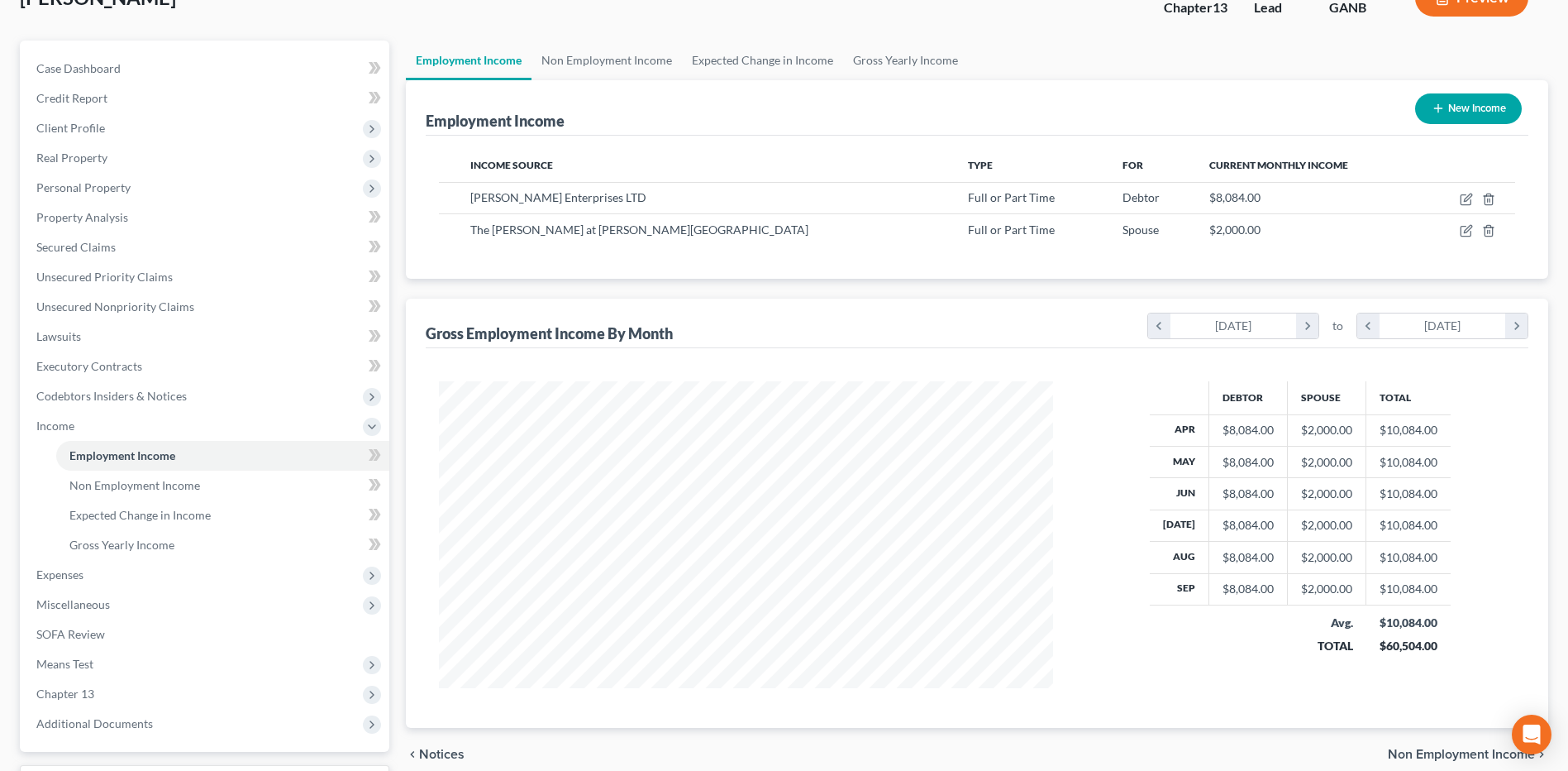
scroll to position [0, 0]
